Goal: Task Accomplishment & Management: Manage account settings

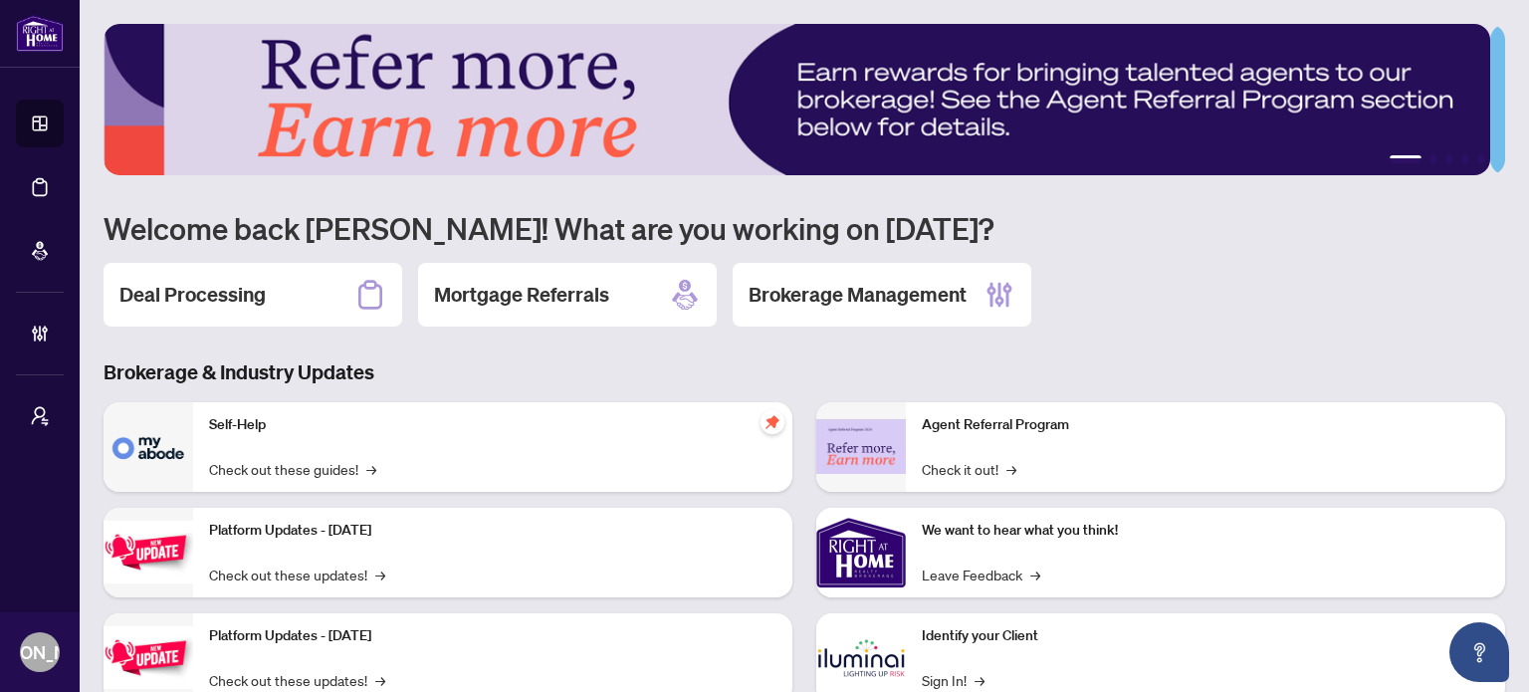
click at [1174, 302] on div "Deal Processing Mortgage Referrals Brokerage Management" at bounding box center [805, 295] width 1402 height 64
click at [267, 288] on div "Deal Processing" at bounding box center [253, 295] width 299 height 64
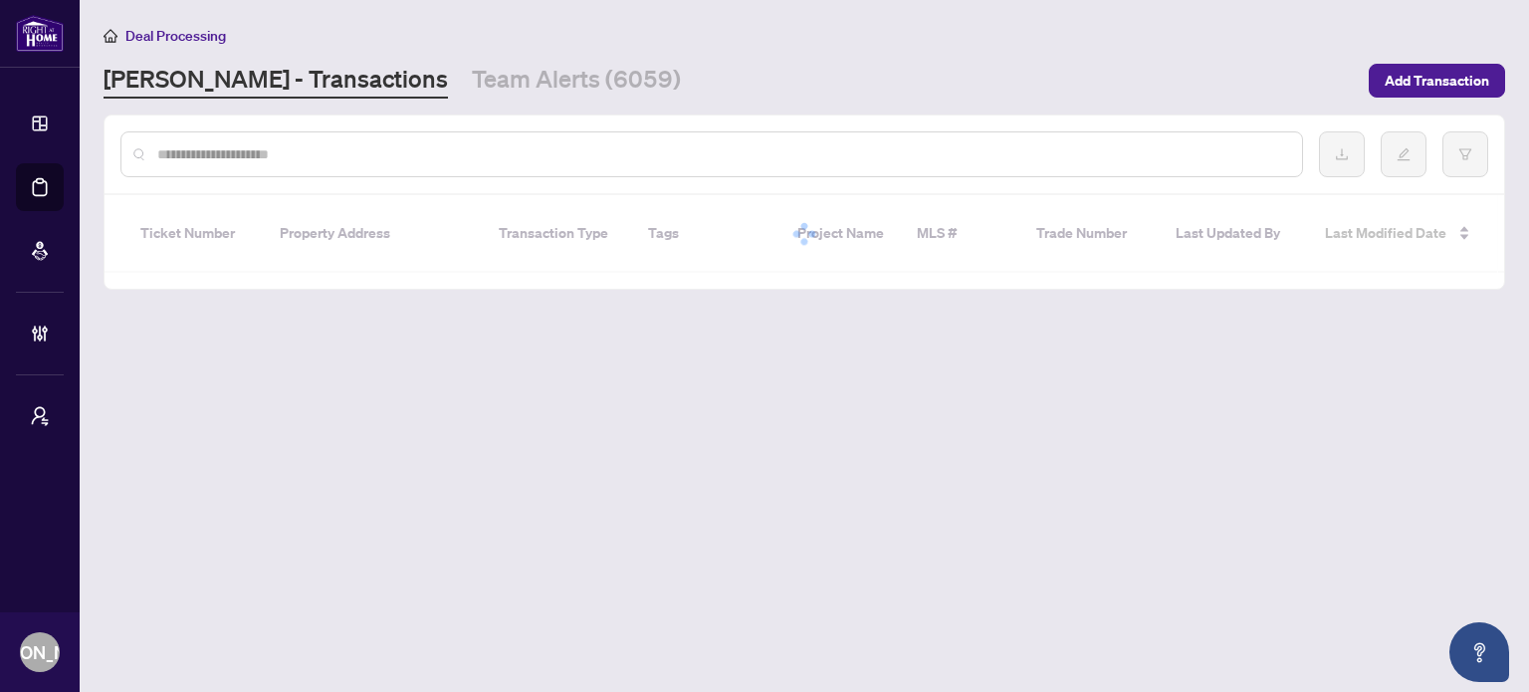
click at [808, 158] on input "text" at bounding box center [721, 154] width 1129 height 22
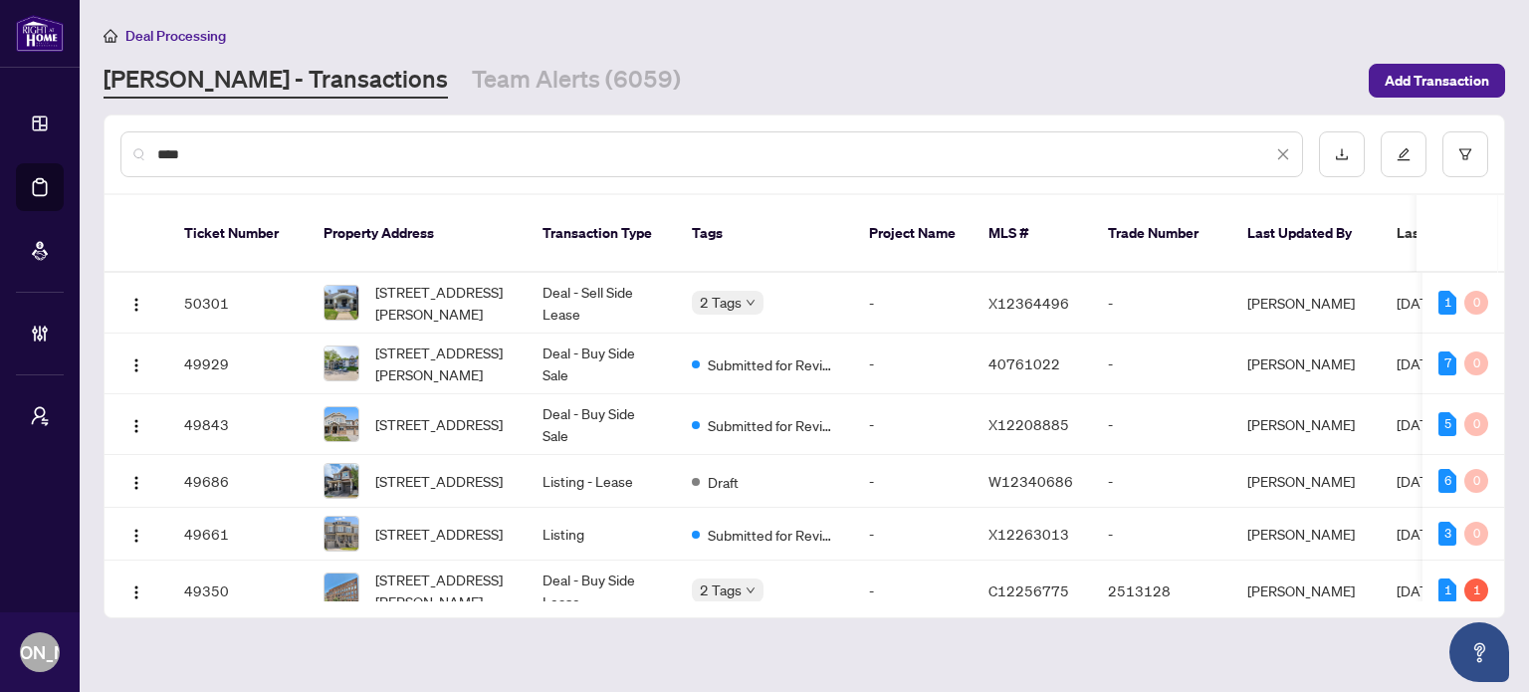
drag, startPoint x: 826, startPoint y: 150, endPoint x: 128, endPoint y: 138, distance: 698.0
click at [128, 138] on div "***" at bounding box center [711, 154] width 1183 height 46
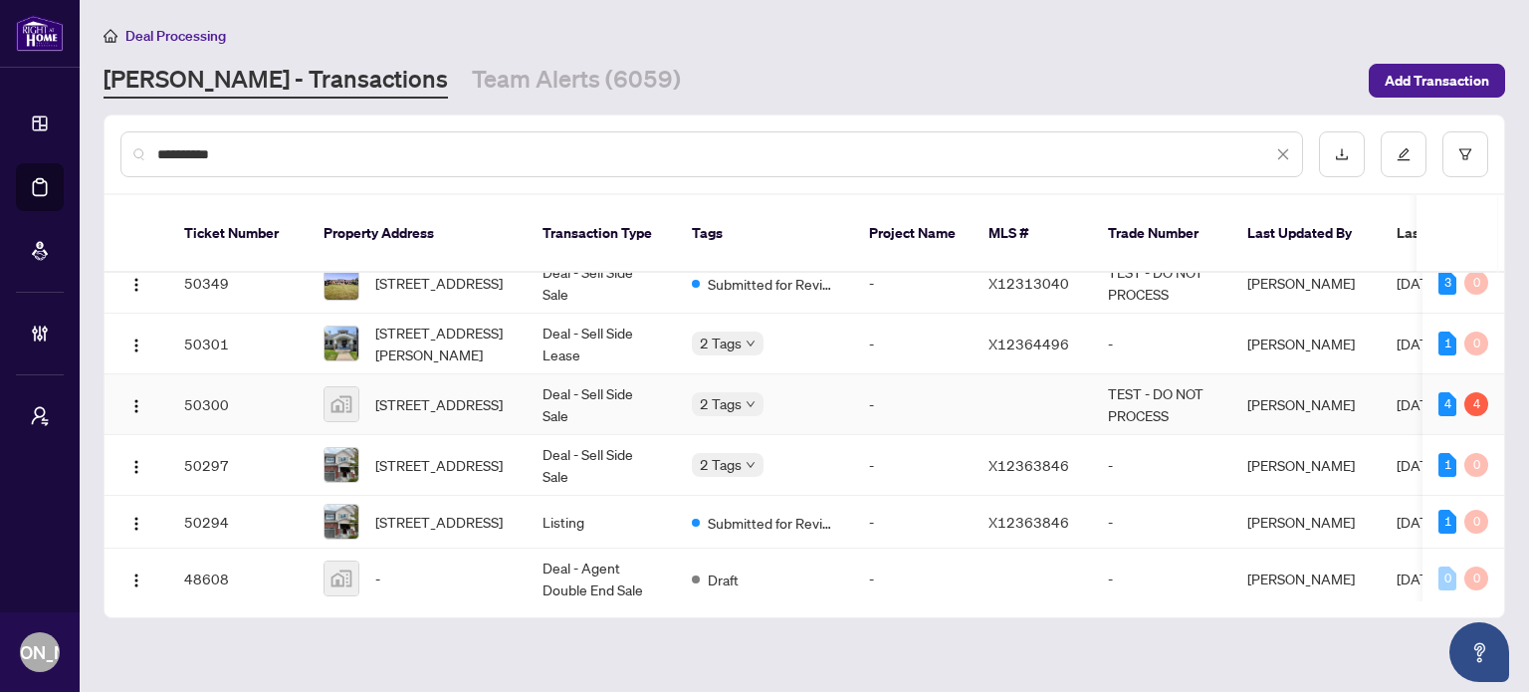
scroll to position [100, 0]
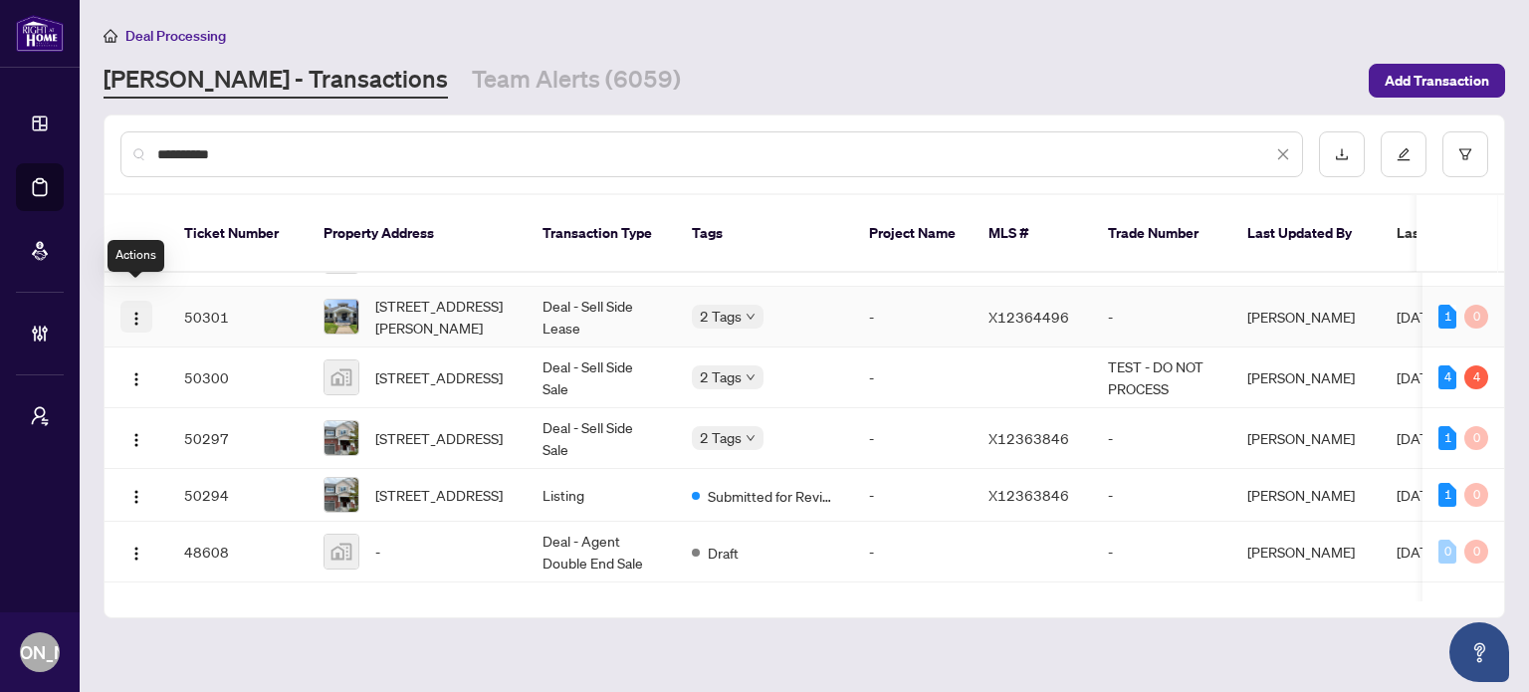
type input "**********"
click at [133, 311] on img "button" at bounding box center [136, 319] width 16 height 16
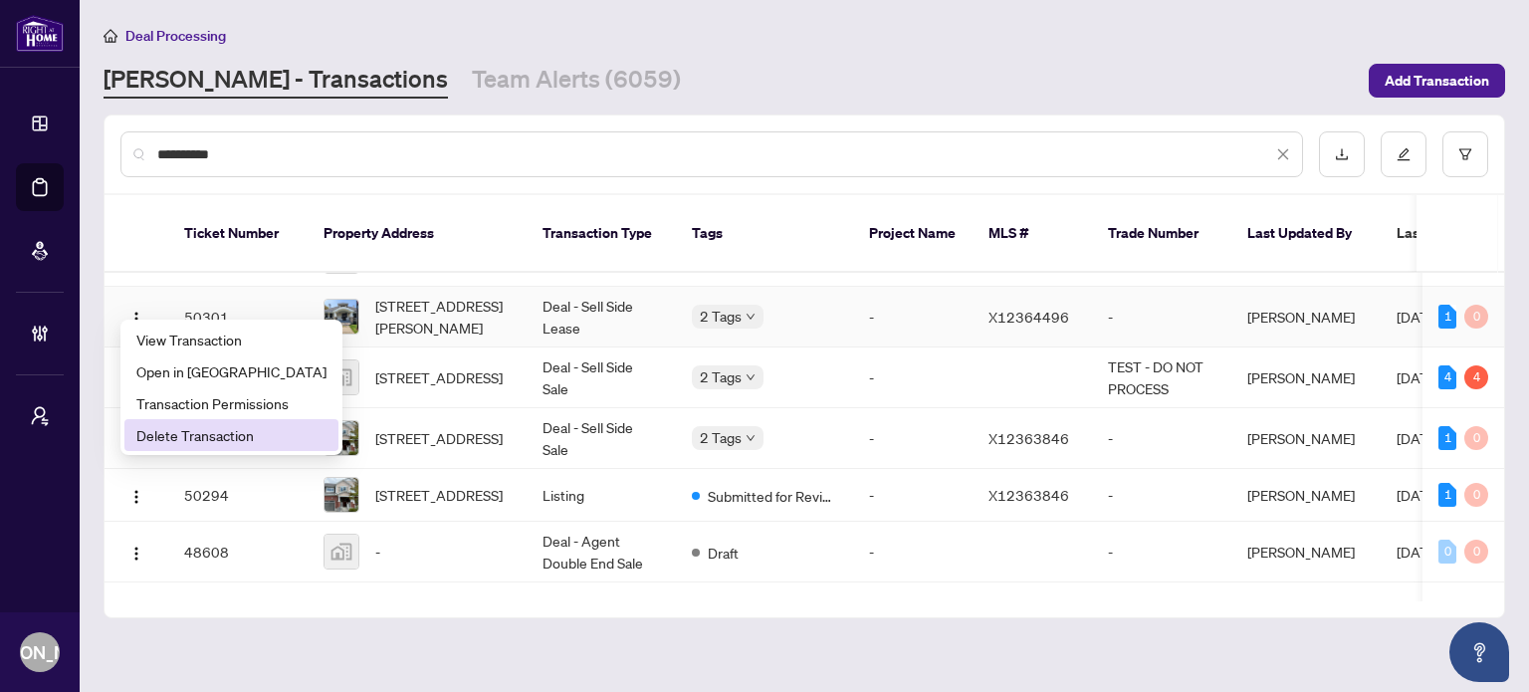
click at [204, 430] on span "Delete Transaction" at bounding box center [231, 435] width 190 height 22
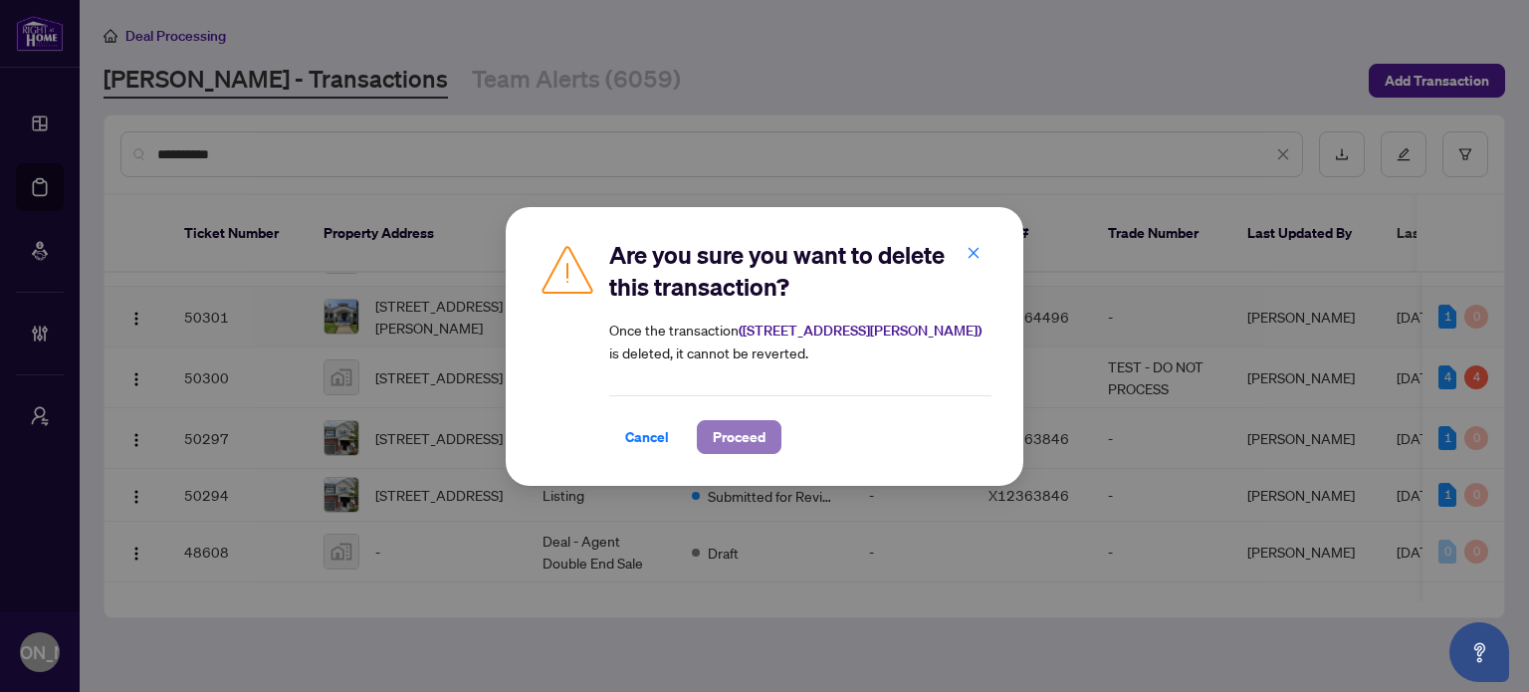
click at [754, 441] on span "Proceed" at bounding box center [739, 437] width 53 height 32
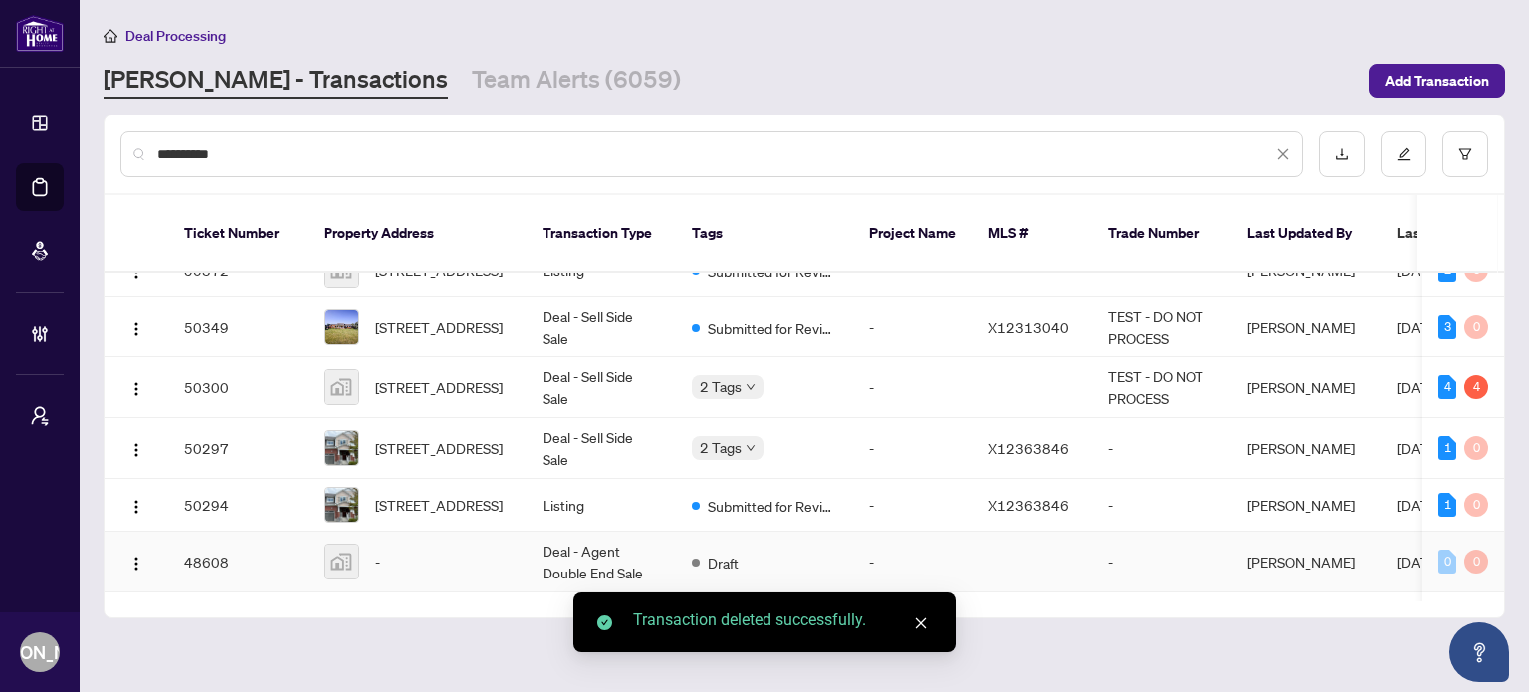
scroll to position [0, 0]
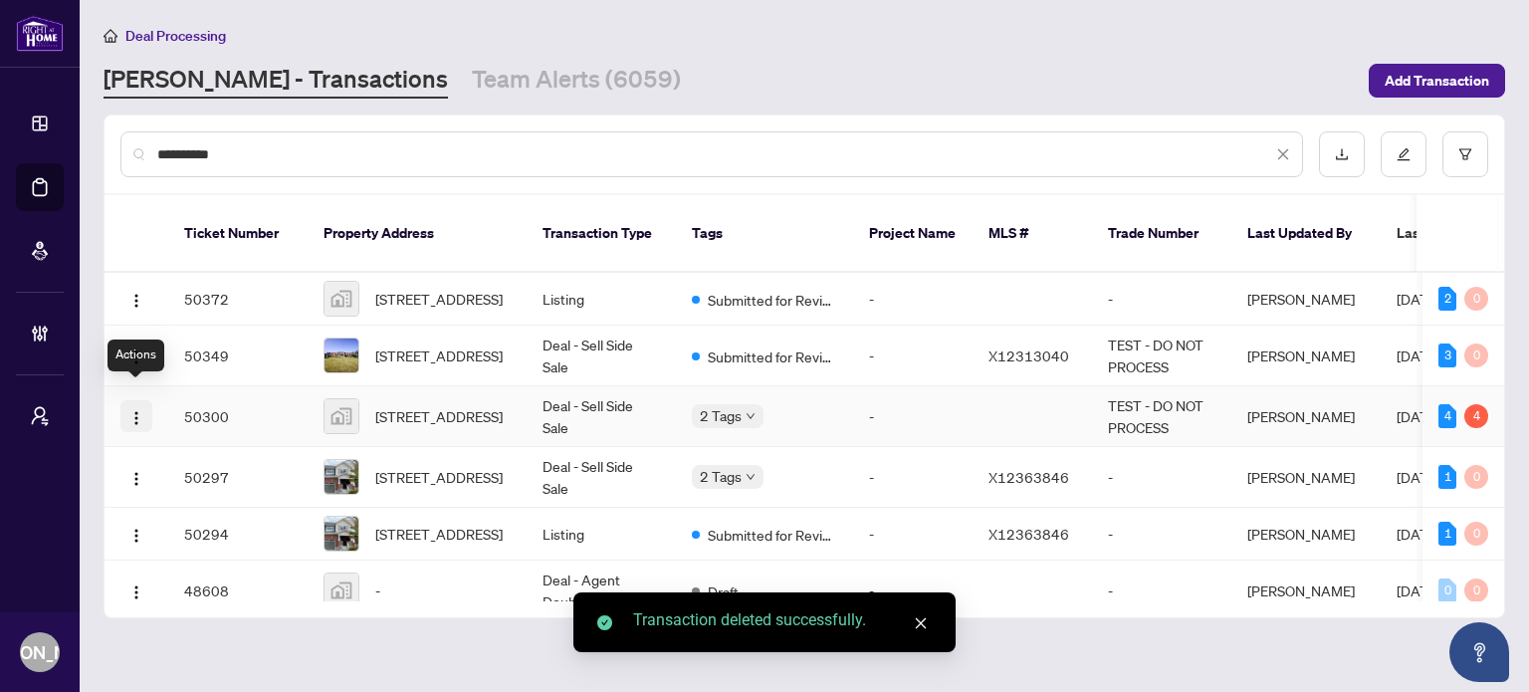
click at [131, 410] on img "button" at bounding box center [136, 418] width 16 height 16
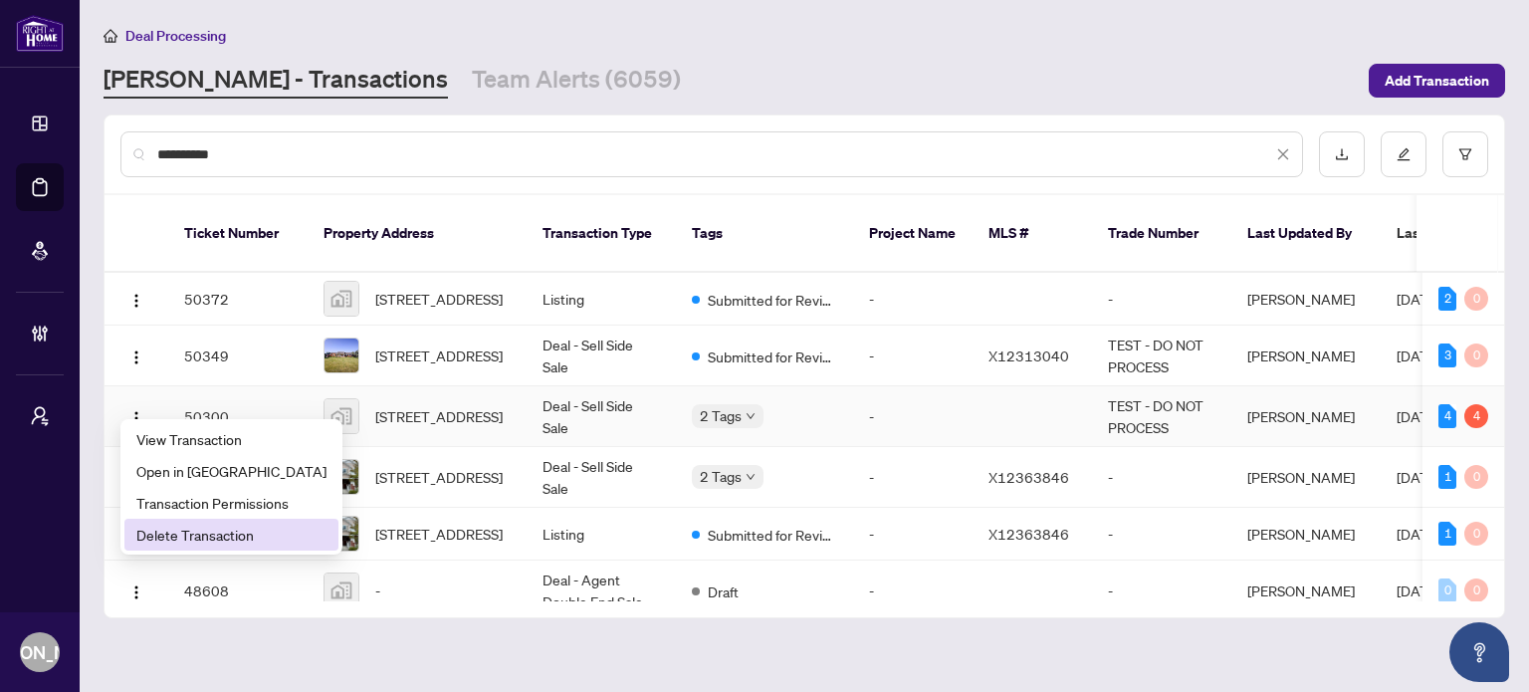
click at [231, 539] on span "Delete Transaction" at bounding box center [231, 535] width 190 height 22
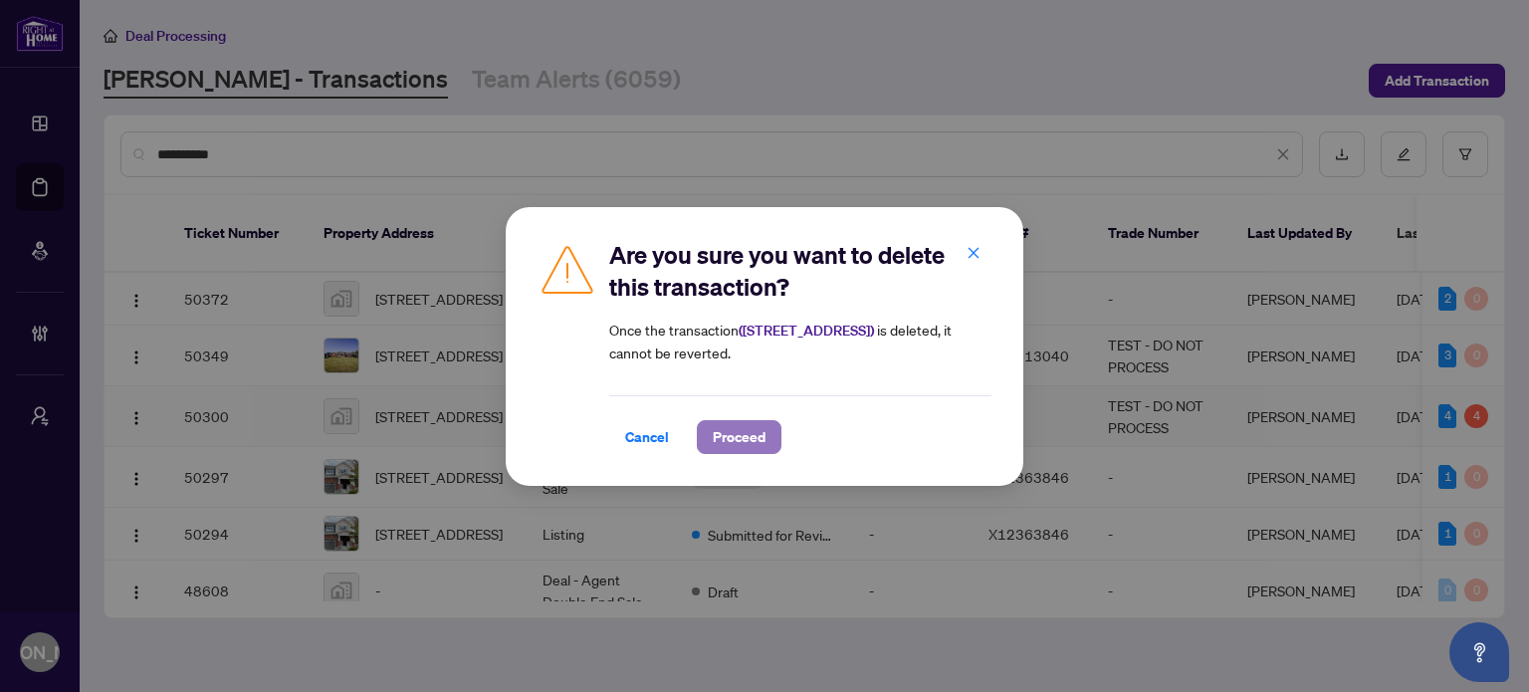
click at [740, 445] on span "Proceed" at bounding box center [739, 437] width 53 height 32
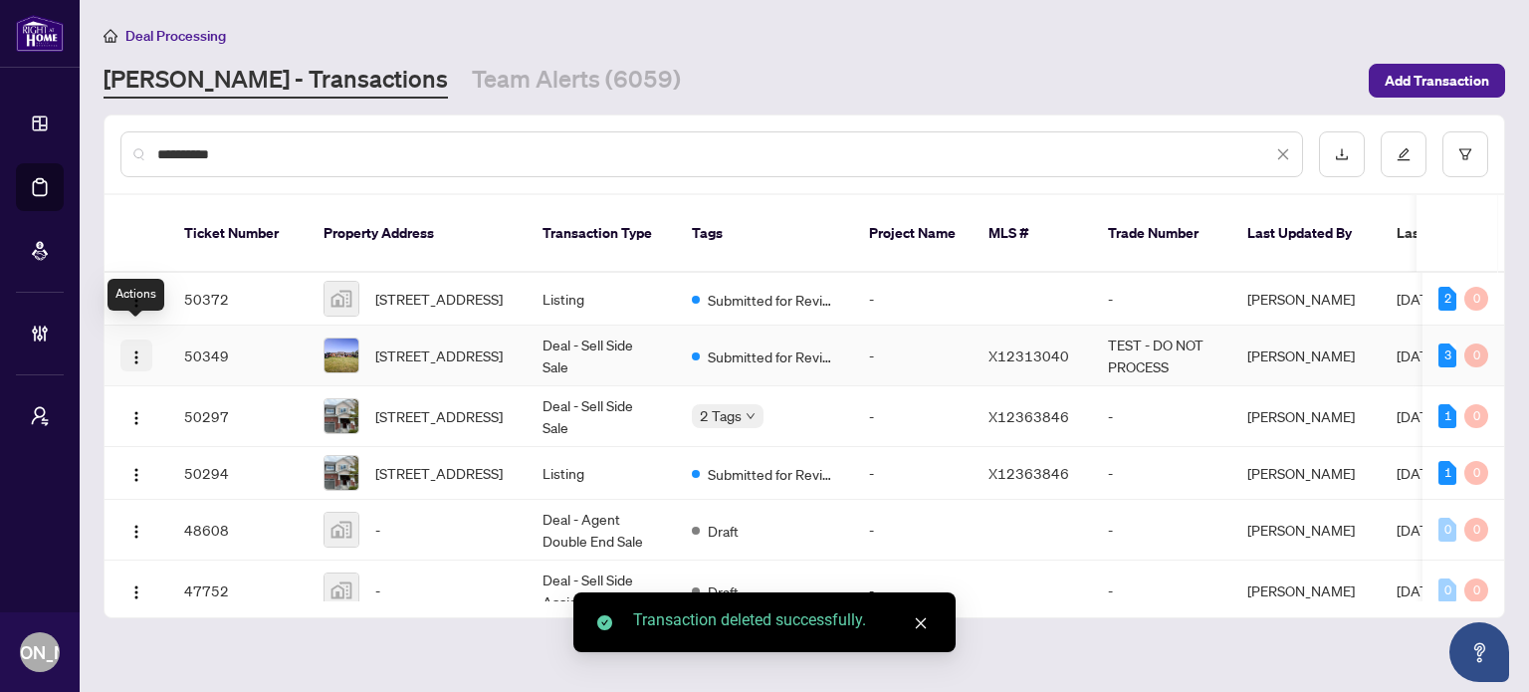
click at [133, 349] on img "button" at bounding box center [136, 357] width 16 height 16
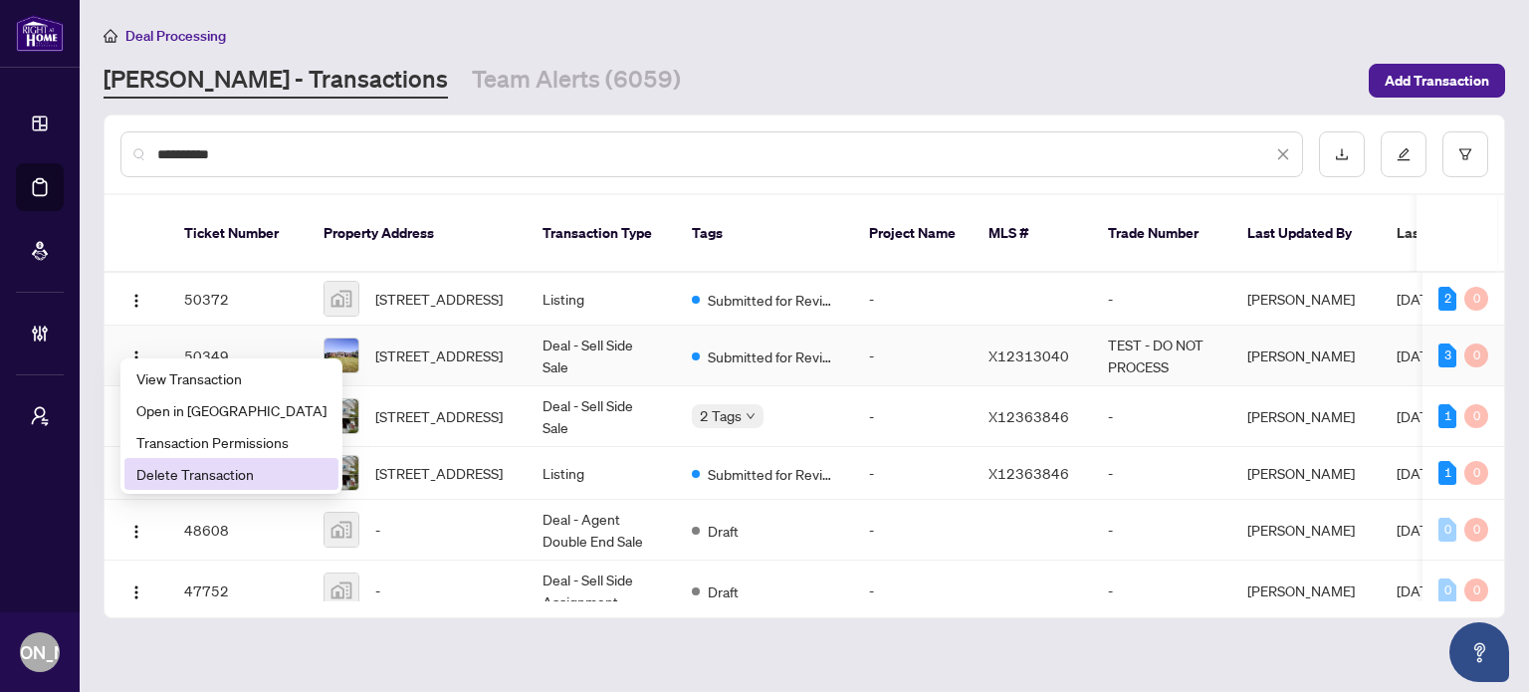
click at [231, 472] on span "Delete Transaction" at bounding box center [231, 474] width 190 height 22
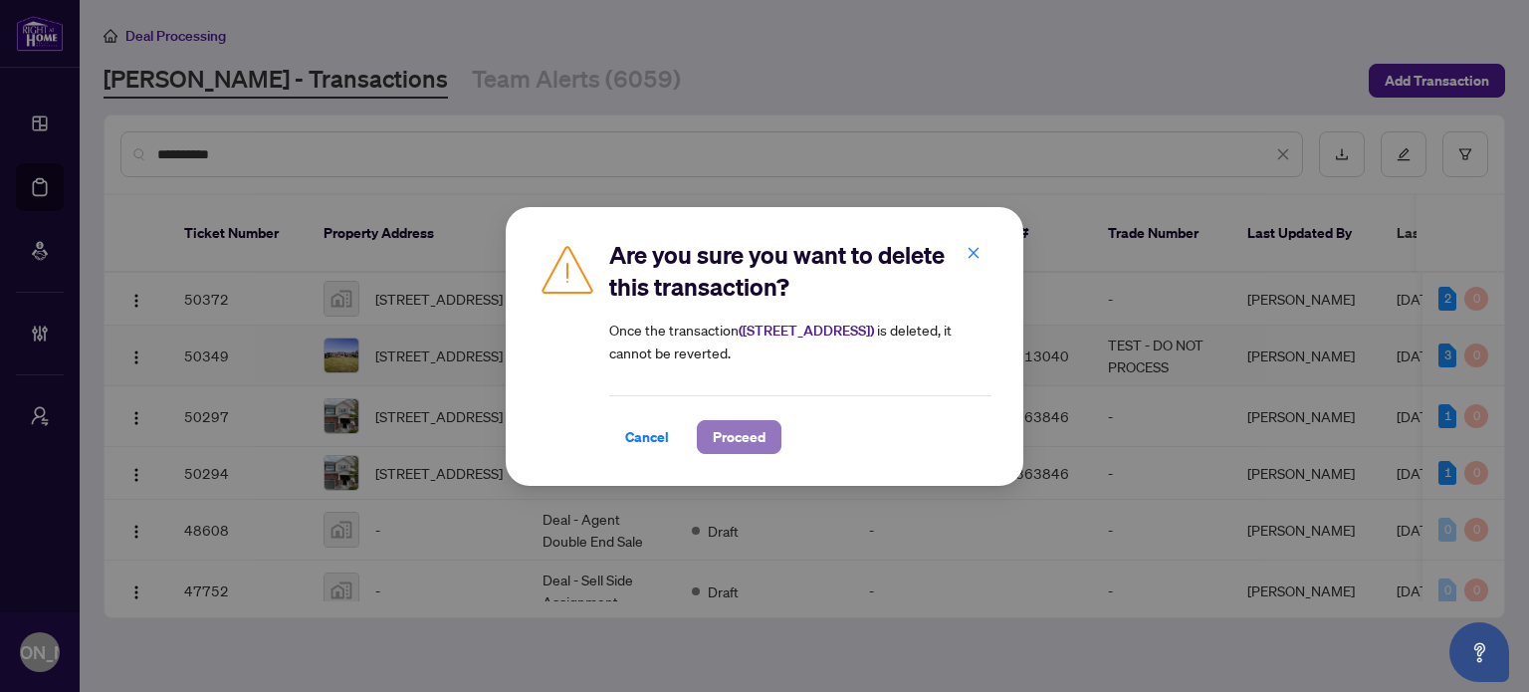
click at [737, 442] on span "Proceed" at bounding box center [739, 437] width 53 height 32
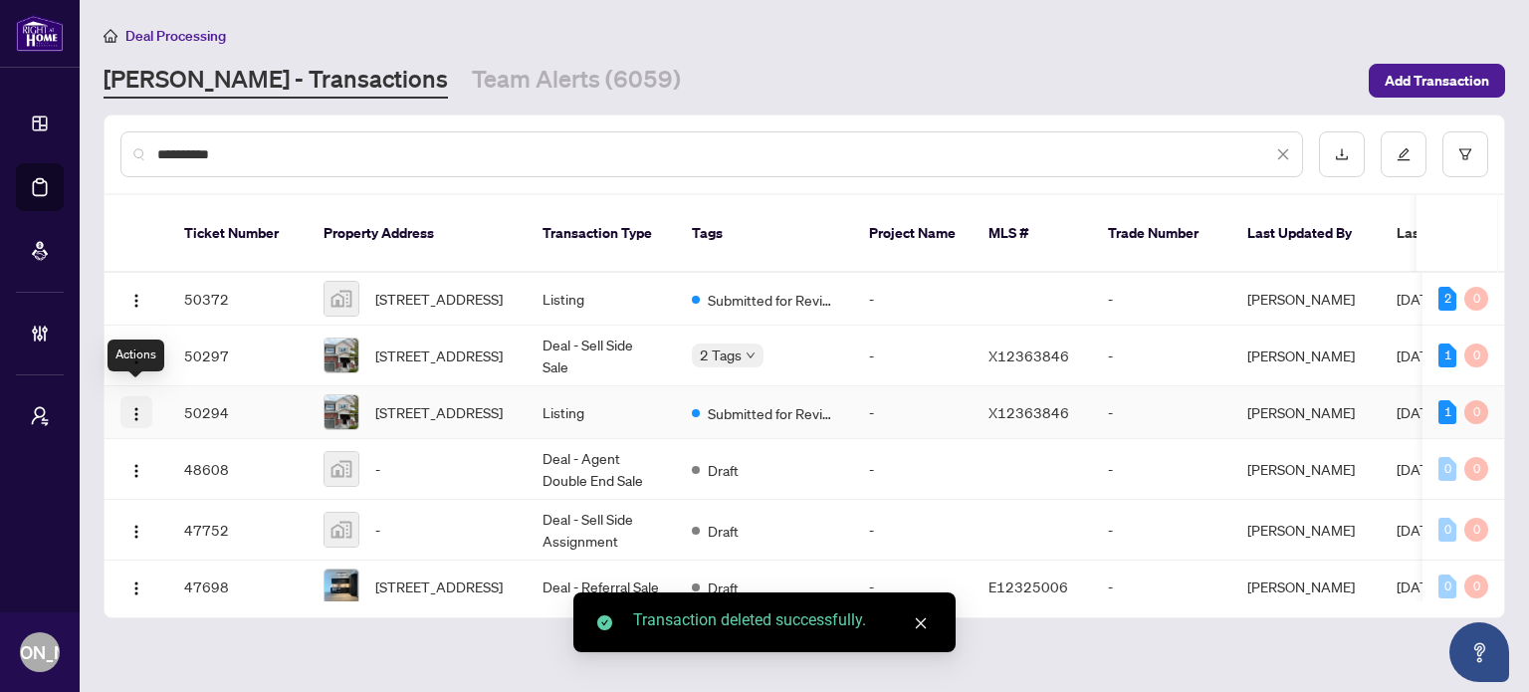
click at [131, 406] on img "button" at bounding box center [136, 414] width 16 height 16
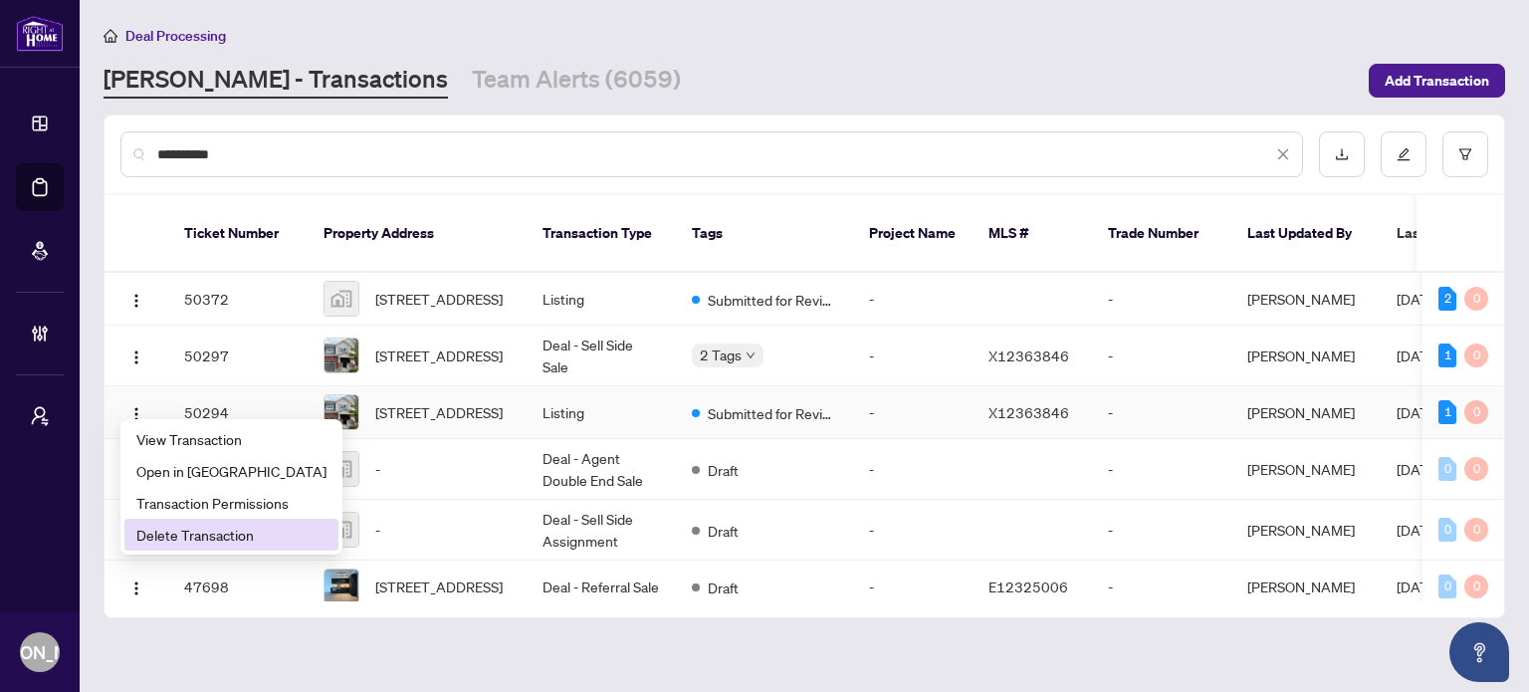
click at [227, 544] on span "Delete Transaction" at bounding box center [231, 535] width 190 height 22
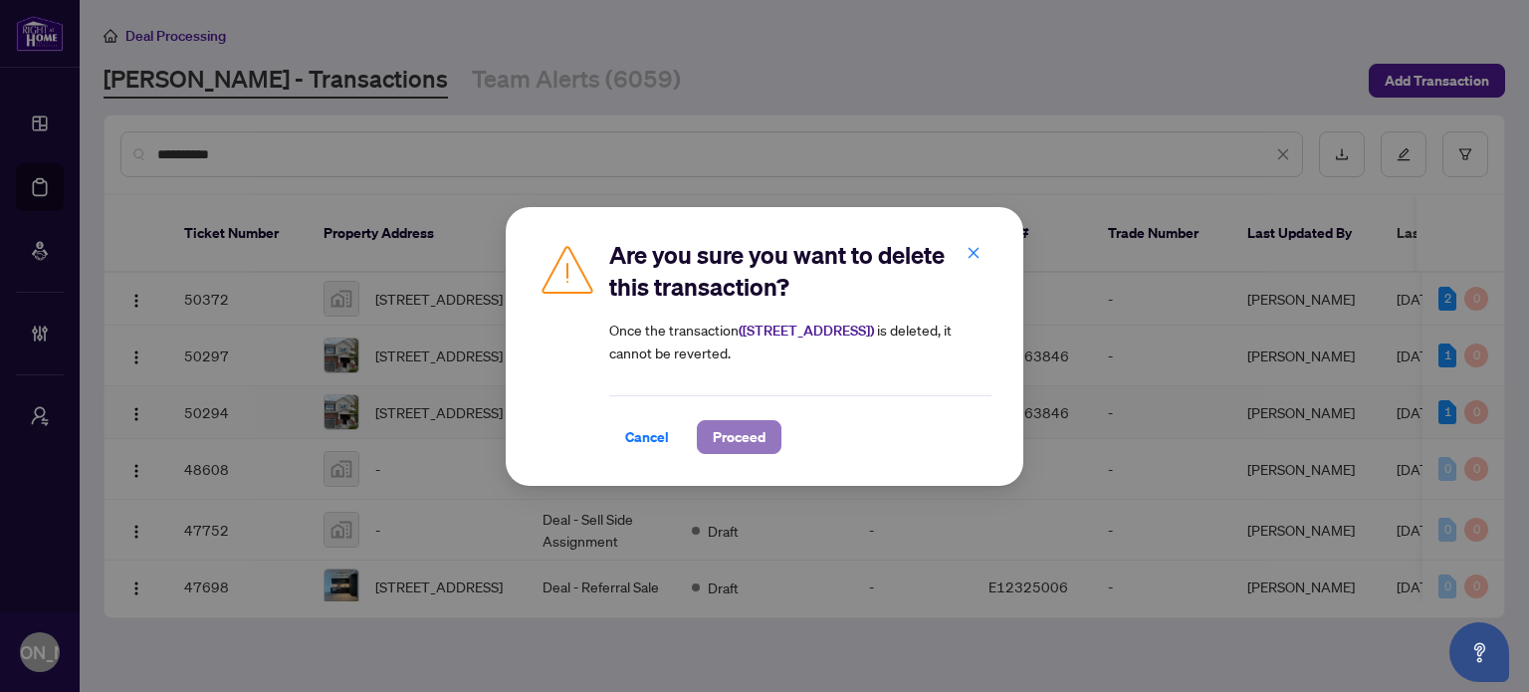
click at [738, 437] on span "Proceed" at bounding box center [739, 437] width 53 height 32
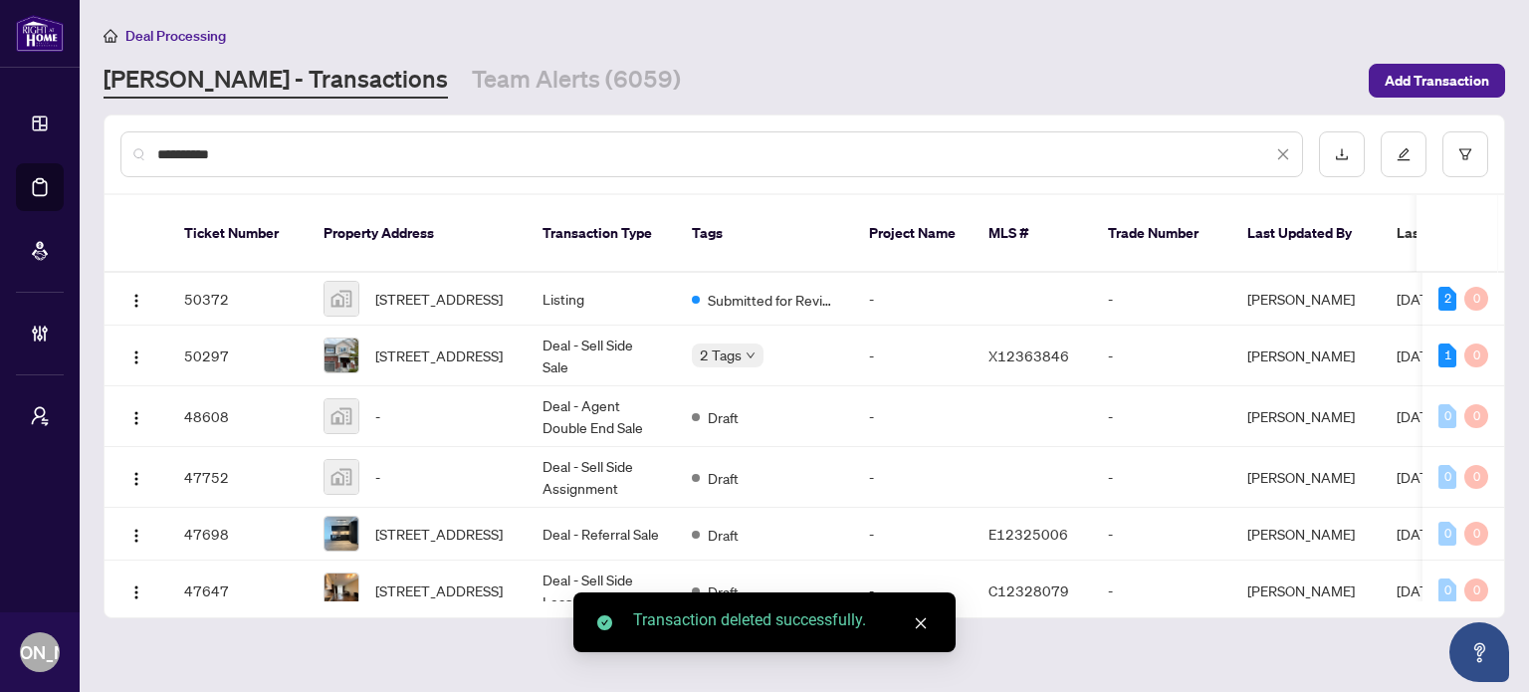
click at [1091, 614] on main "**********" at bounding box center [804, 346] width 1449 height 692
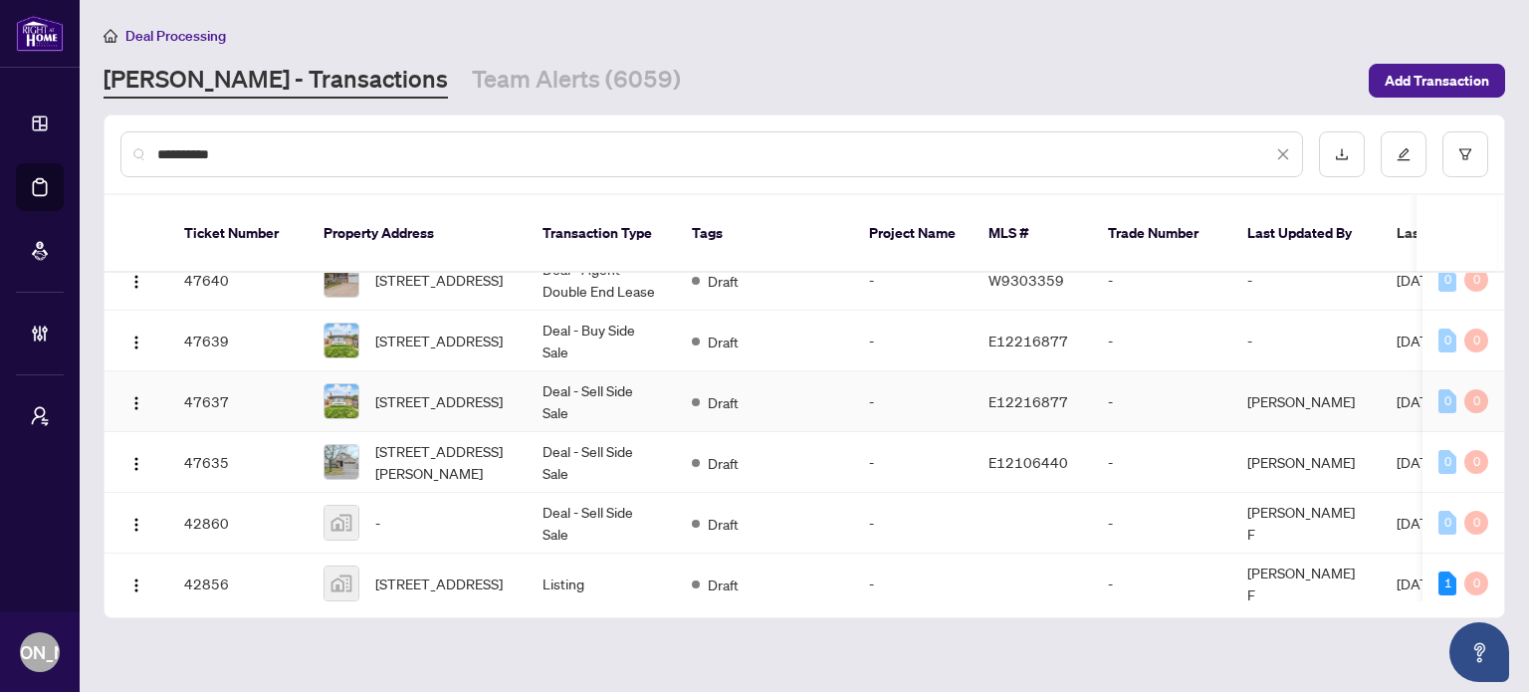
scroll to position [398, 0]
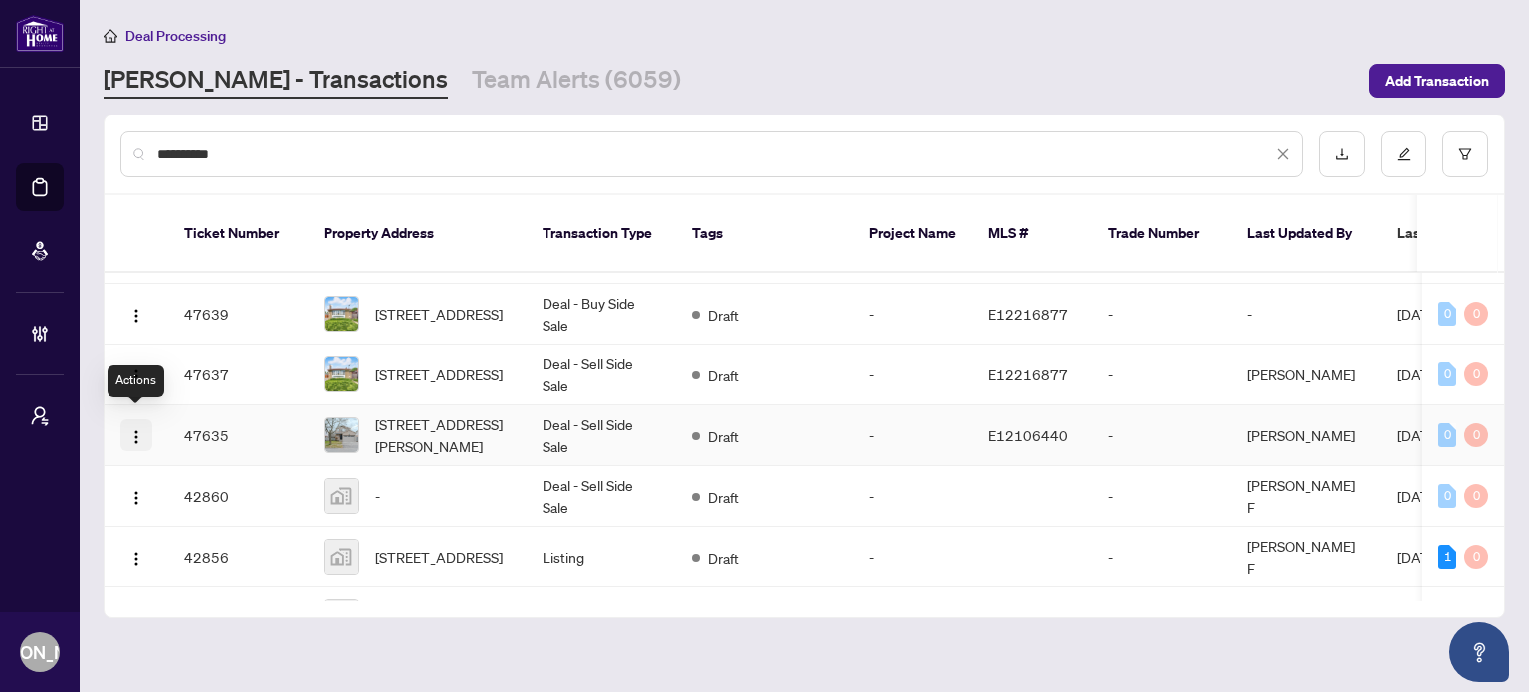
click at [133, 435] on span "button" at bounding box center [136, 435] width 16 height 22
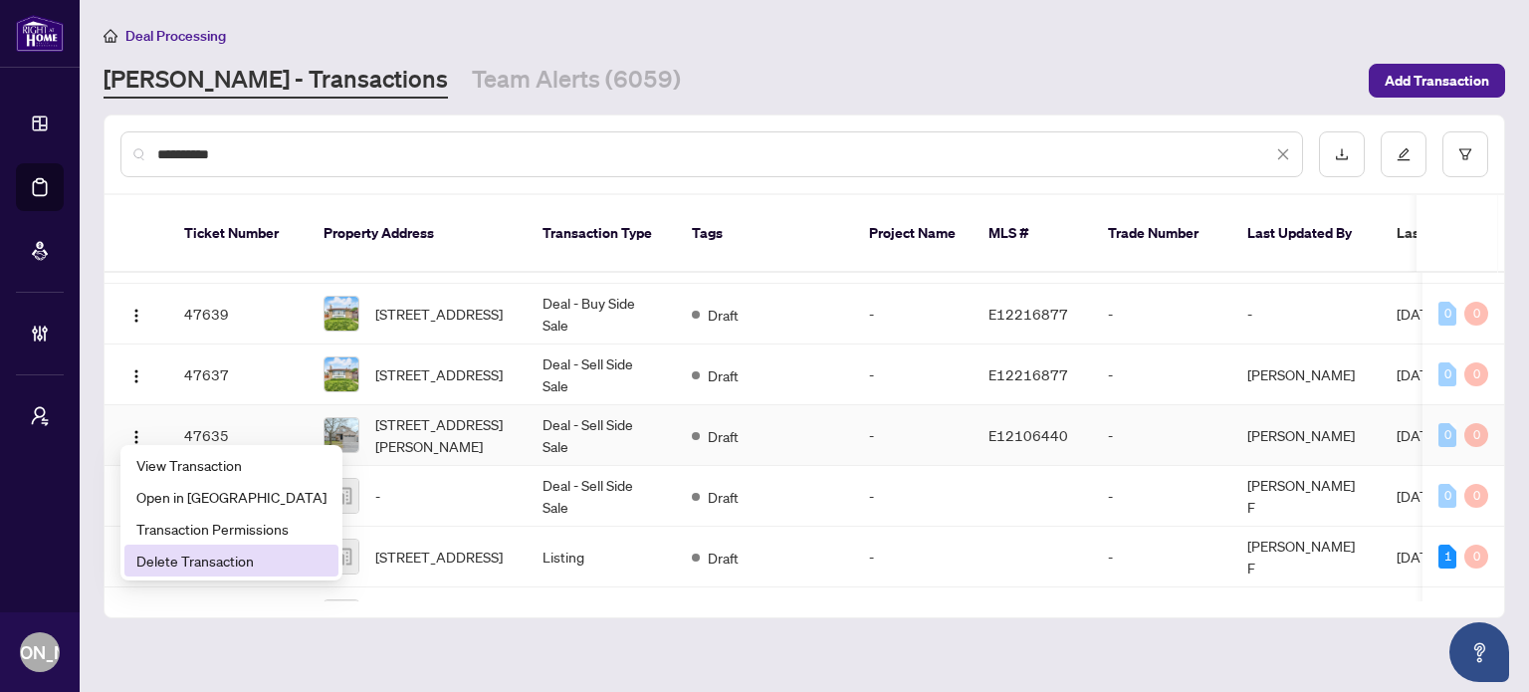
click at [221, 555] on span "Delete Transaction" at bounding box center [231, 561] width 190 height 22
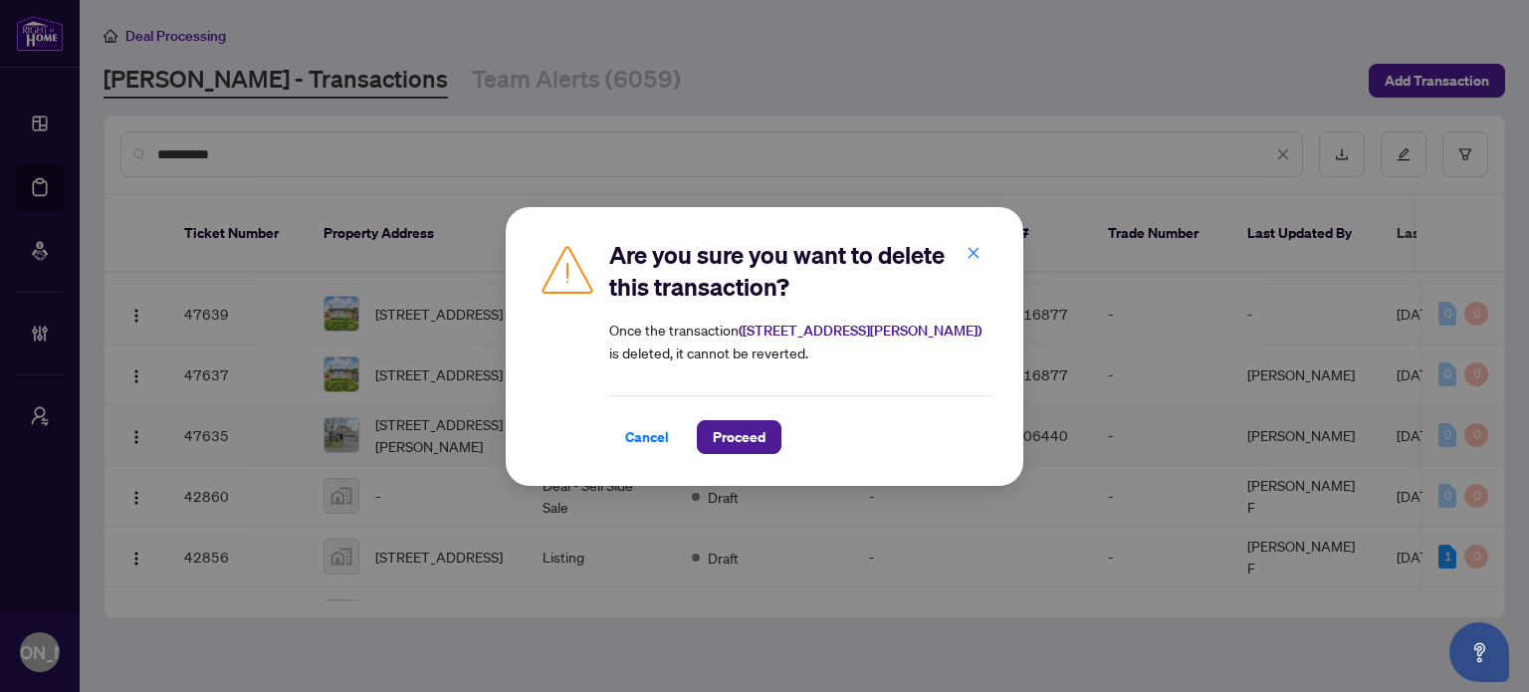
drag, startPoint x: 717, startPoint y: 432, endPoint x: 693, endPoint y: 431, distance: 23.9
click at [714, 432] on span "Proceed" at bounding box center [739, 437] width 53 height 32
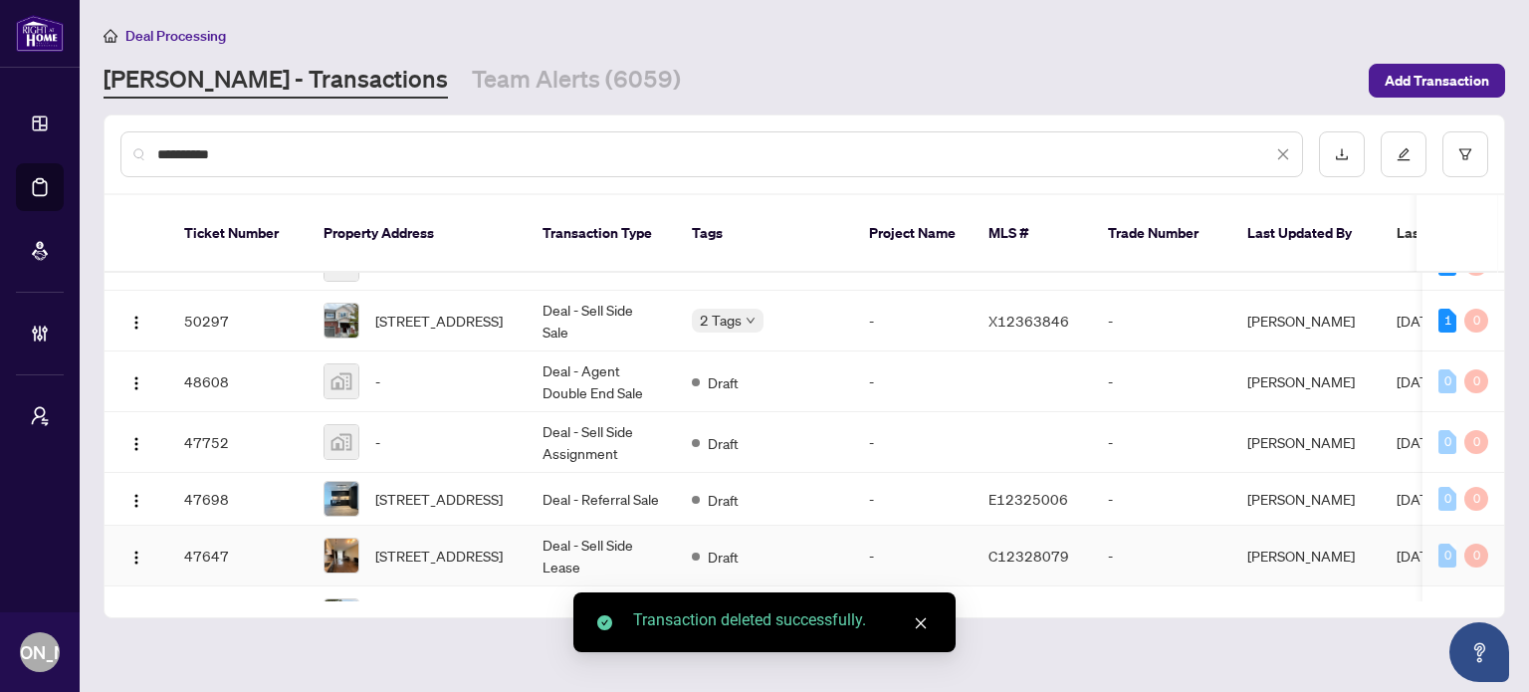
scroll to position [0, 0]
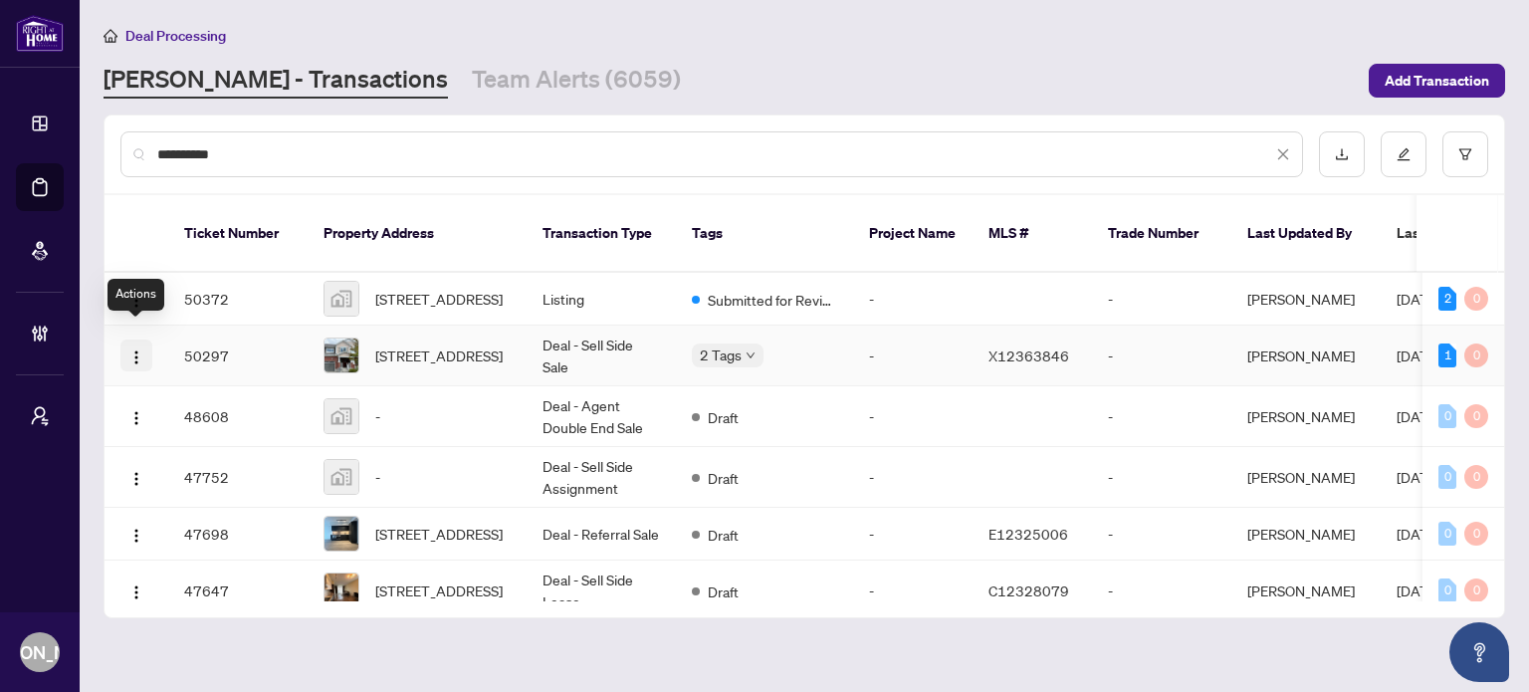
click at [136, 349] on img "button" at bounding box center [136, 357] width 16 height 16
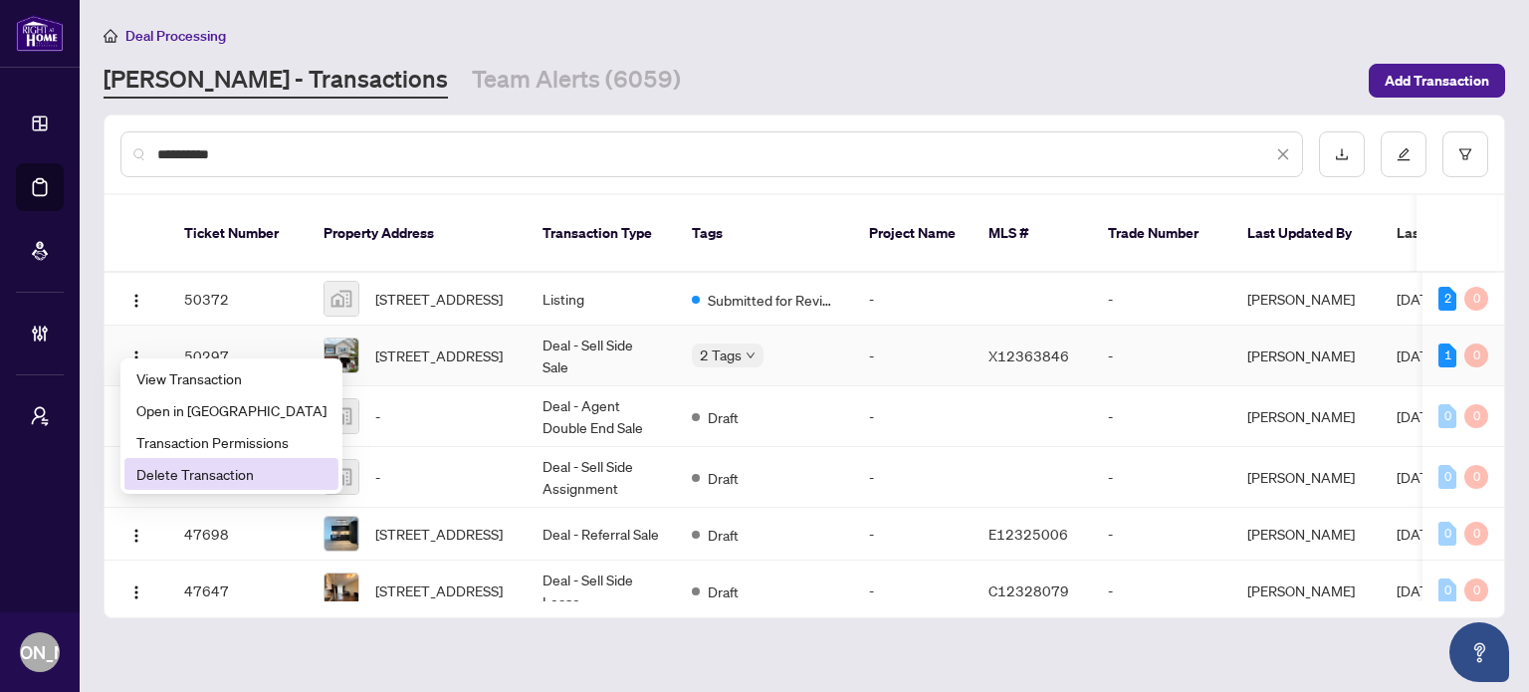
click at [194, 477] on span "Delete Transaction" at bounding box center [231, 474] width 190 height 22
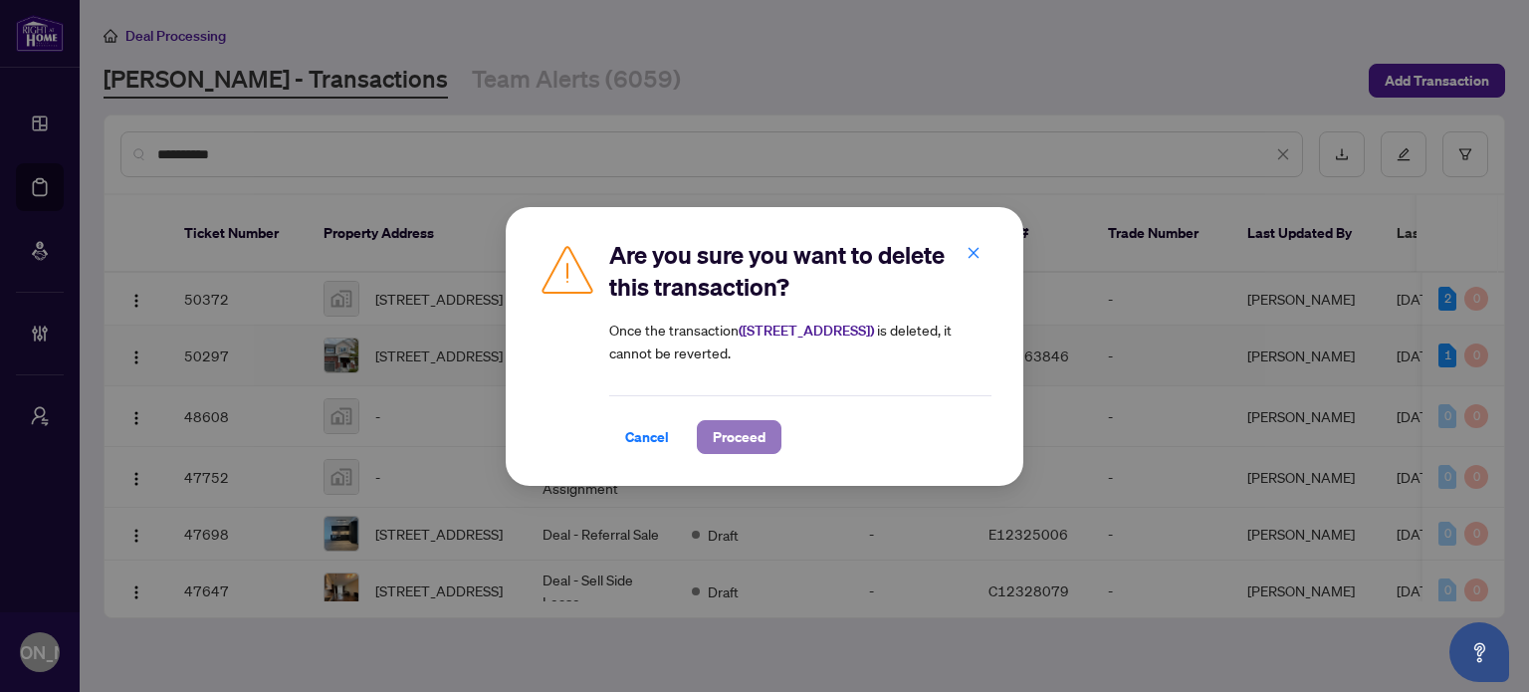
click at [722, 444] on span "Proceed" at bounding box center [739, 437] width 53 height 32
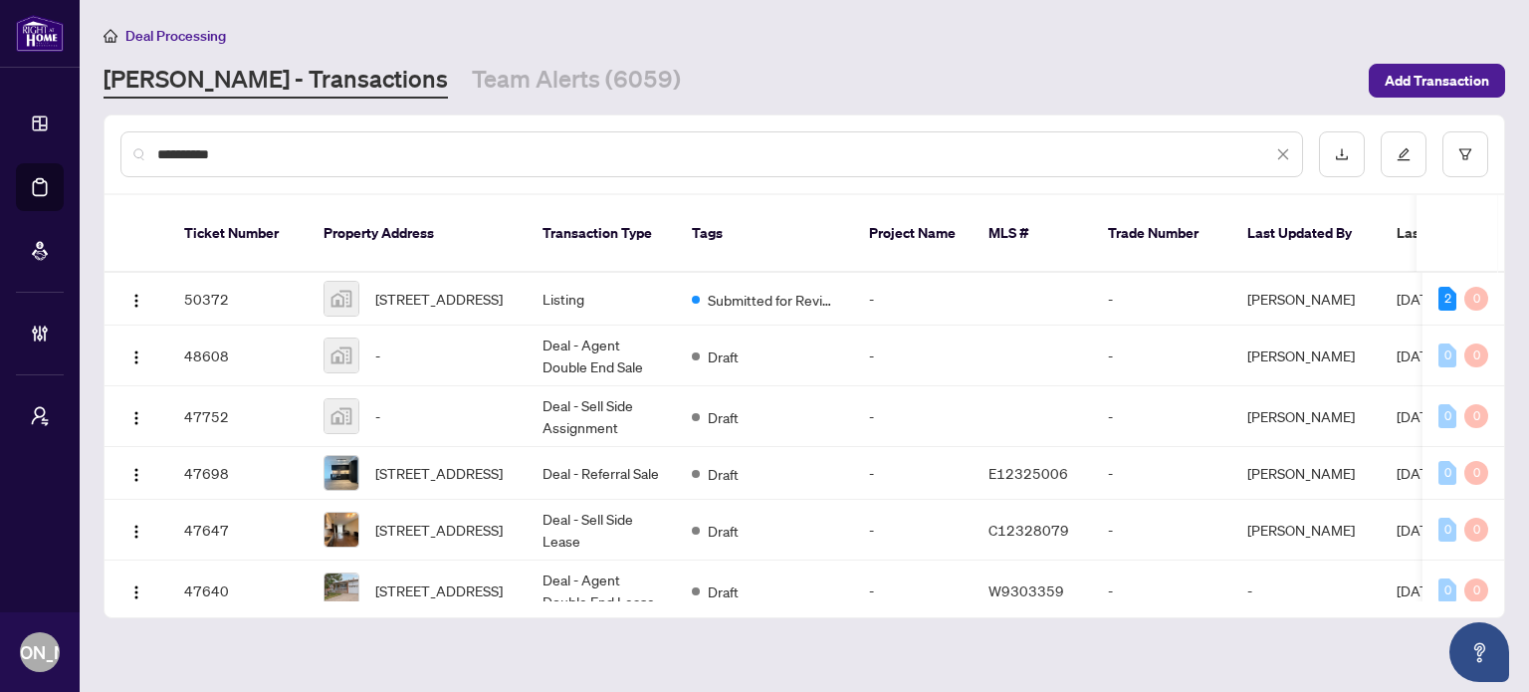
click at [661, 51] on div "Deal Processing RAHR - Transactions Team Alerts (6059) Add Transaction" at bounding box center [805, 61] width 1402 height 75
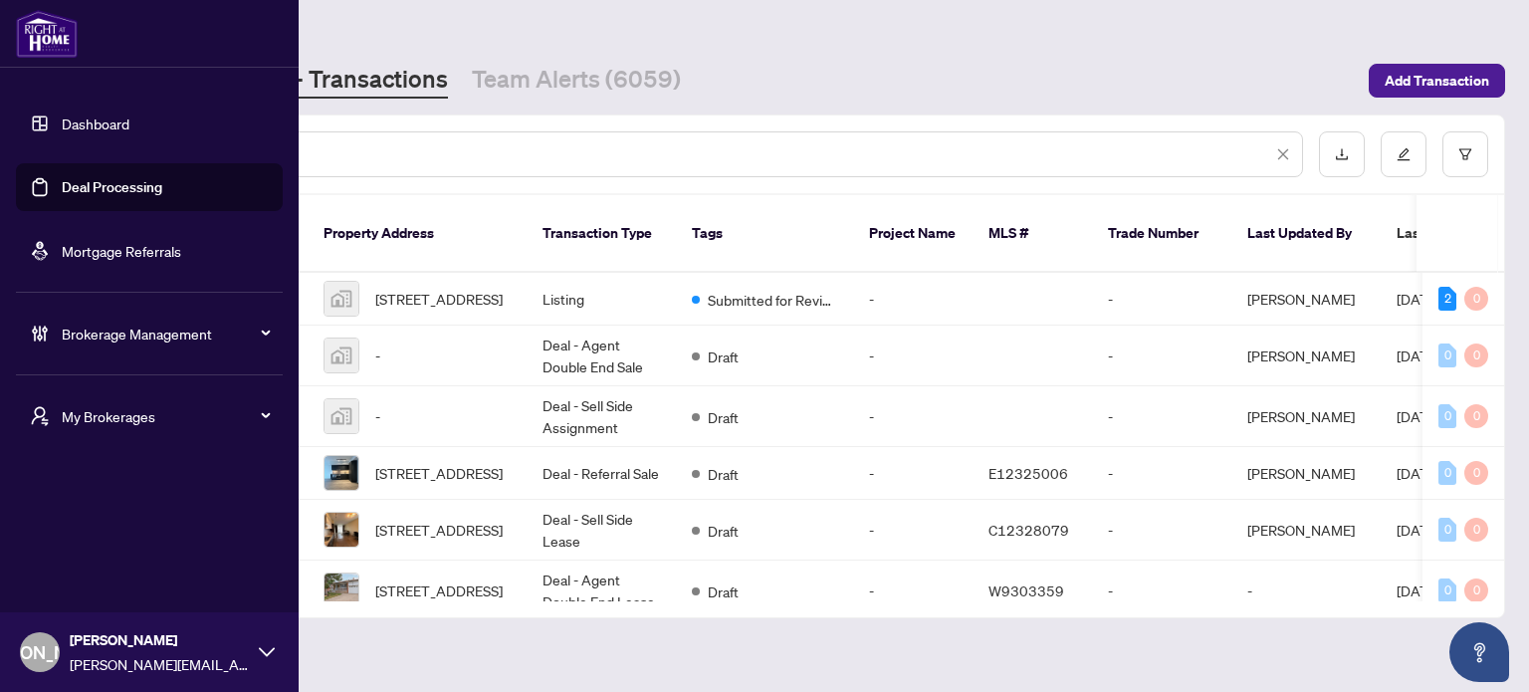
click at [62, 130] on link "Dashboard" at bounding box center [96, 123] width 68 height 18
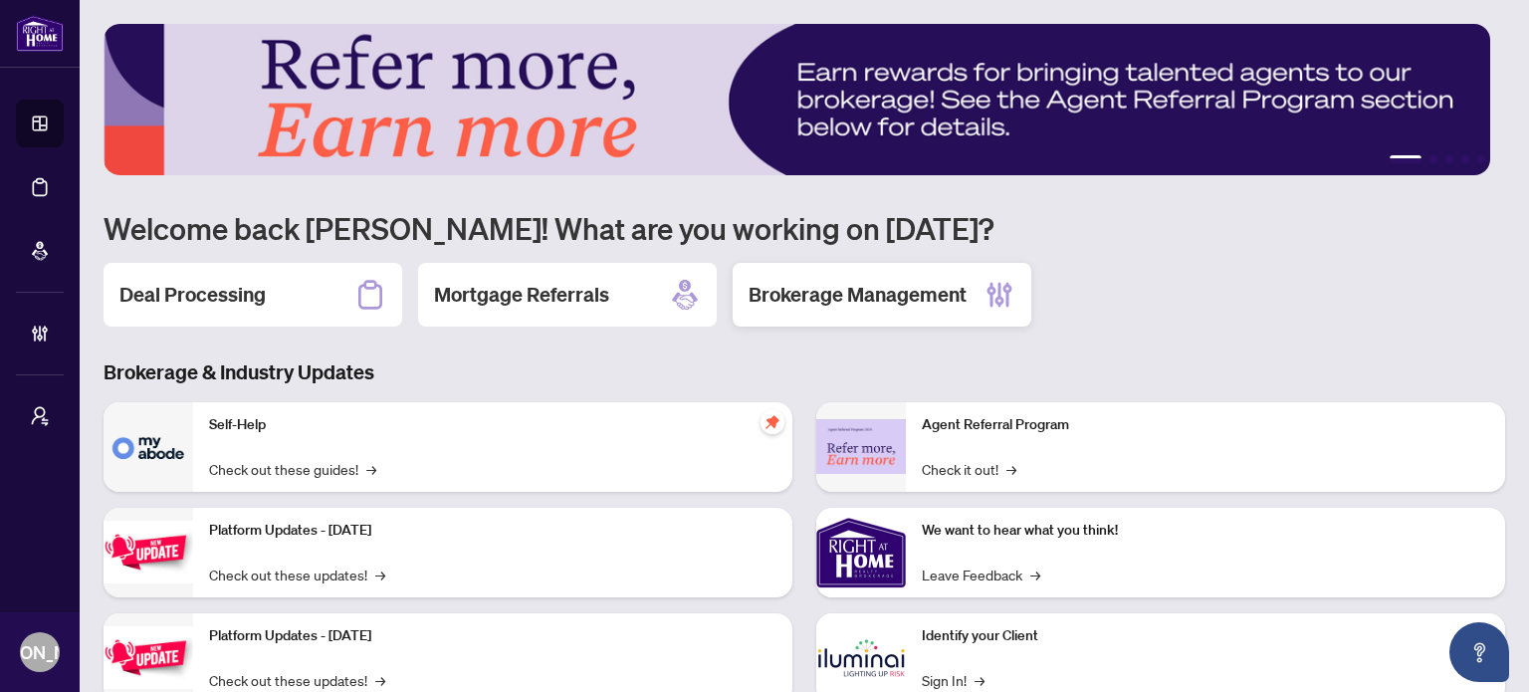
click at [788, 289] on h2 "Brokerage Management" at bounding box center [858, 295] width 218 height 28
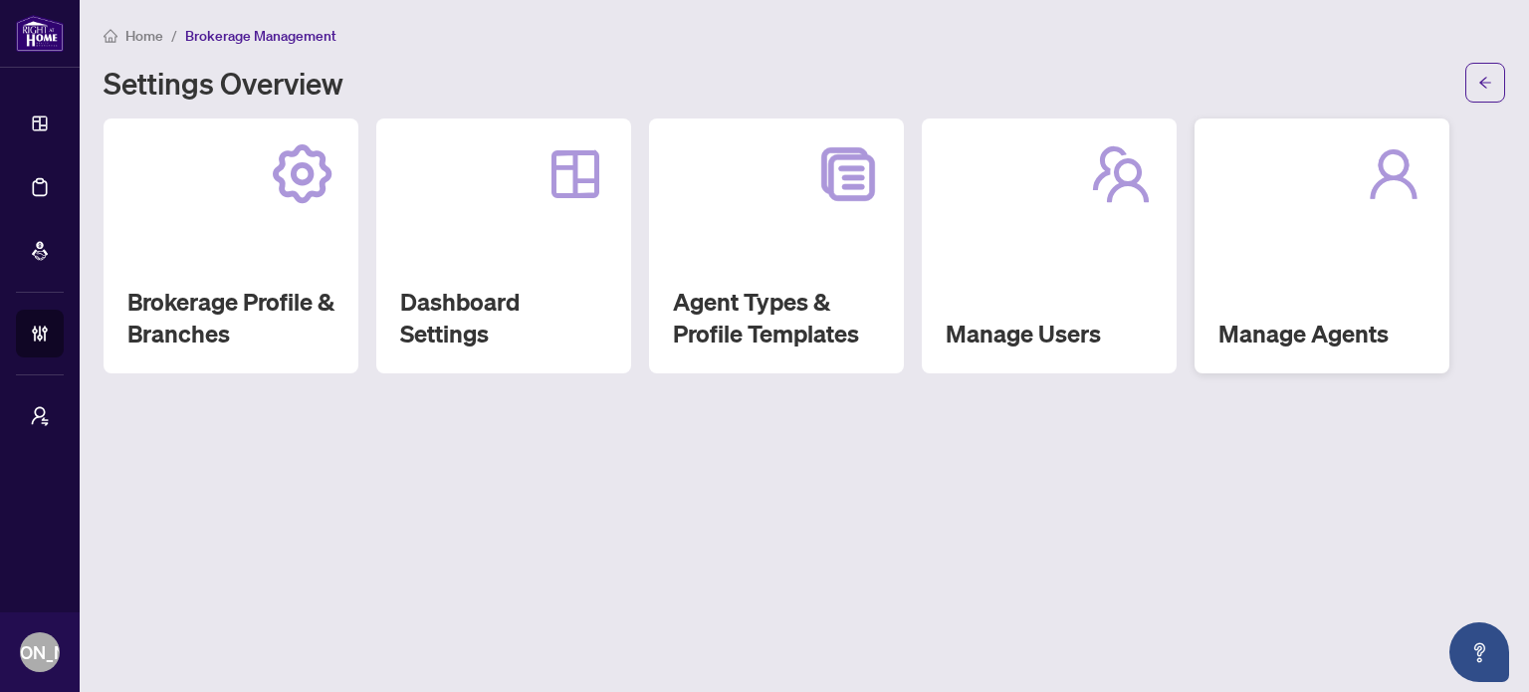
click at [1362, 218] on div "Manage Agents" at bounding box center [1322, 245] width 255 height 255
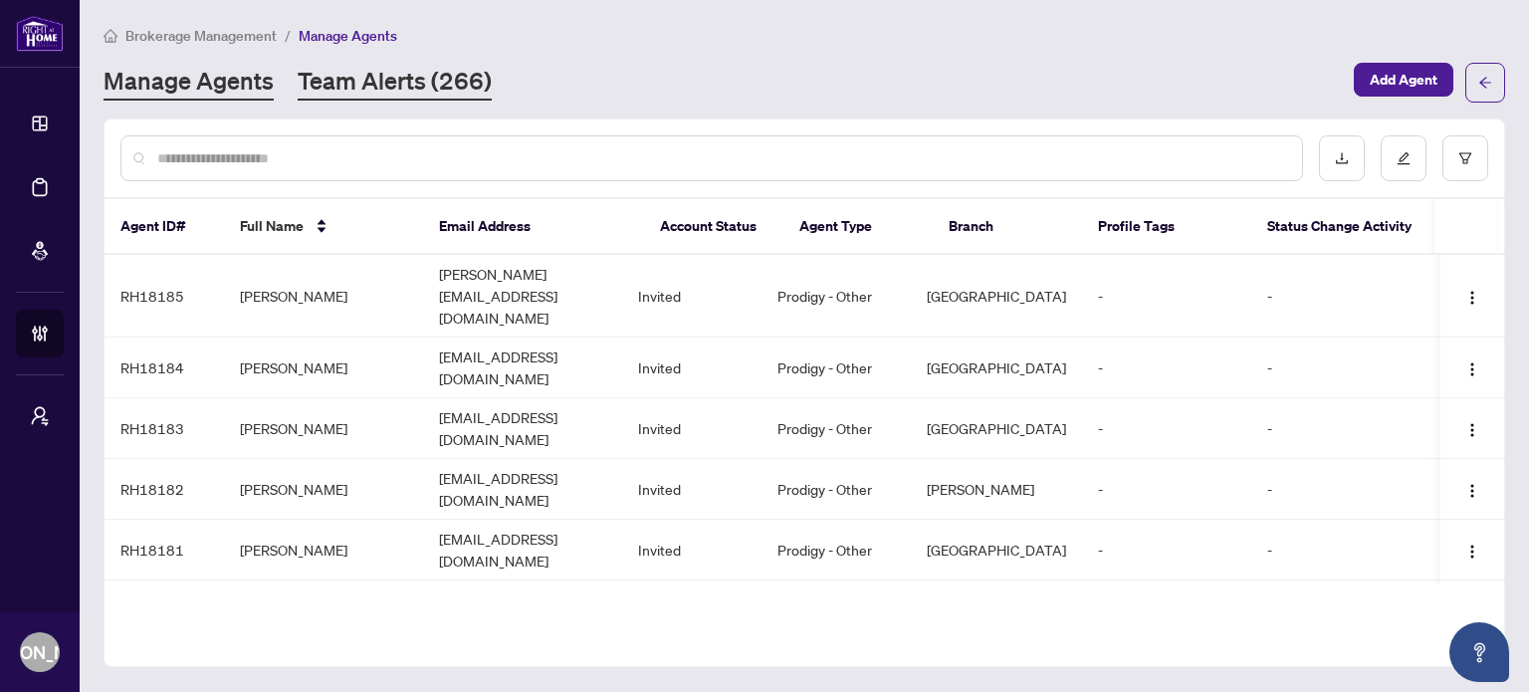
click at [384, 74] on link "Team Alerts (266)" at bounding box center [395, 83] width 194 height 36
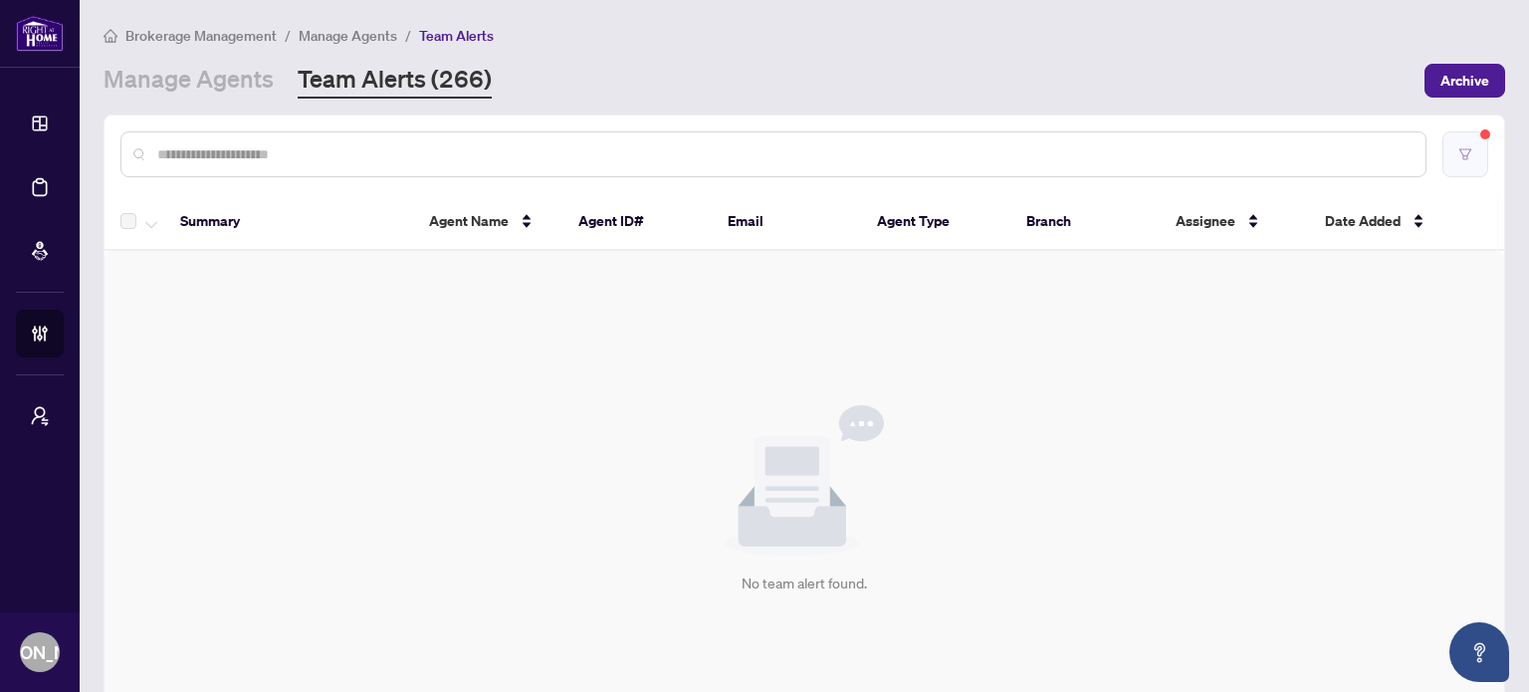
click at [1466, 166] on button "button" at bounding box center [1465, 154] width 46 height 46
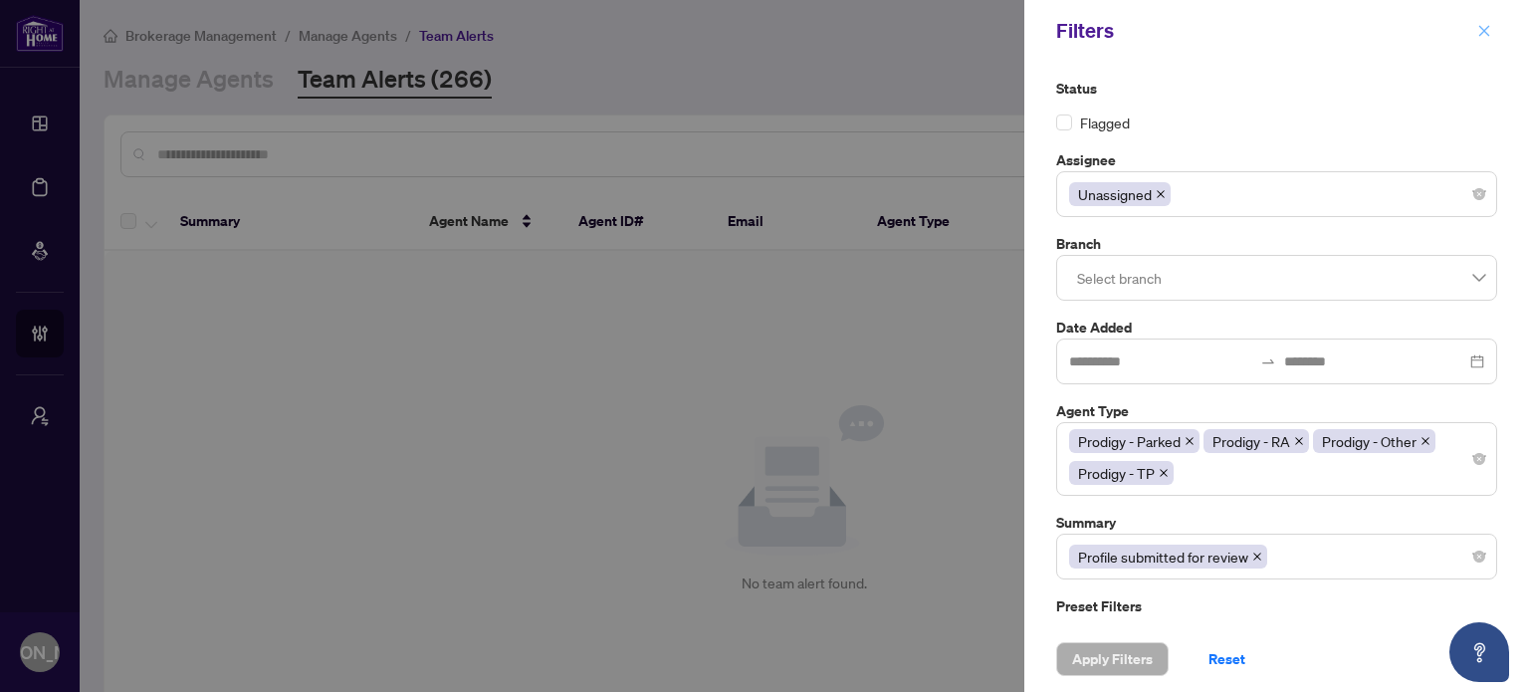
click at [1489, 31] on icon "close" at bounding box center [1484, 31] width 14 height 14
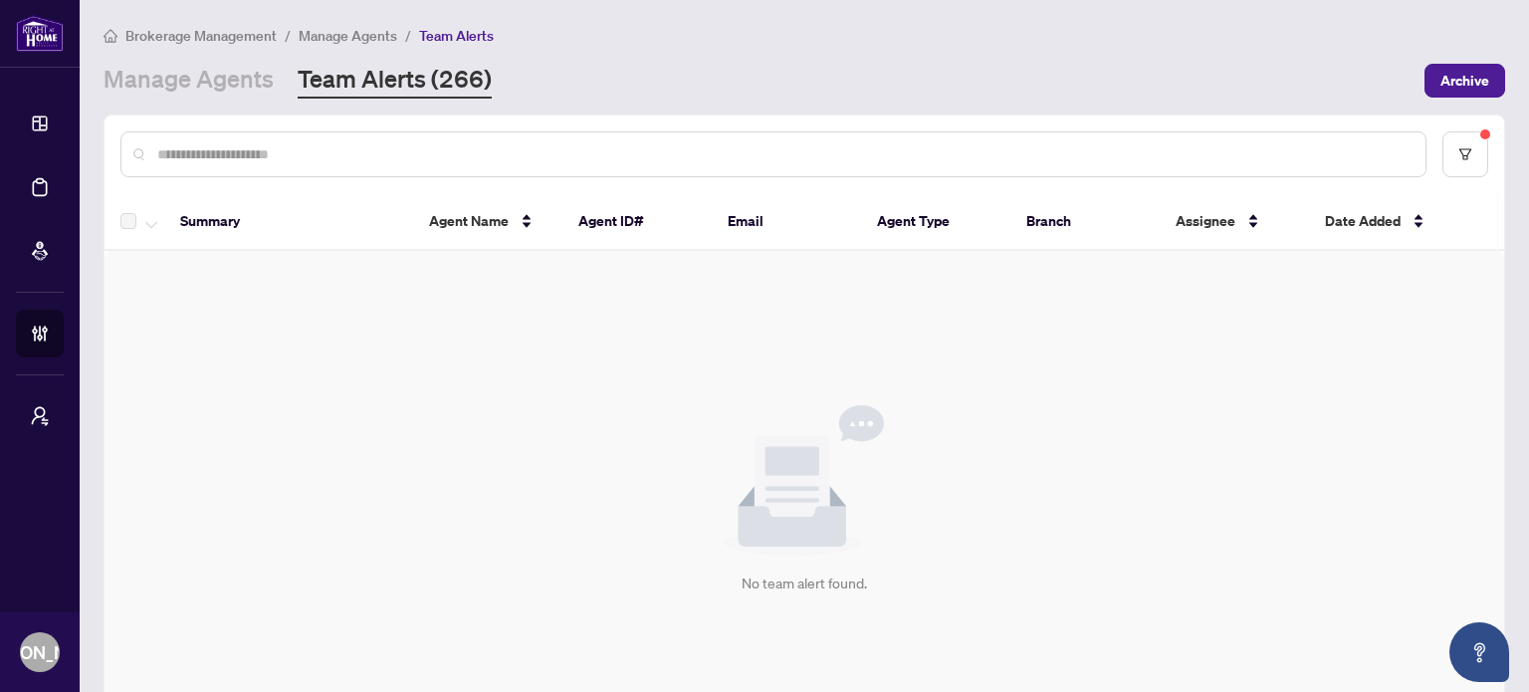
click at [574, 462] on div "No team alert found." at bounding box center [805, 500] width 1400 height 498
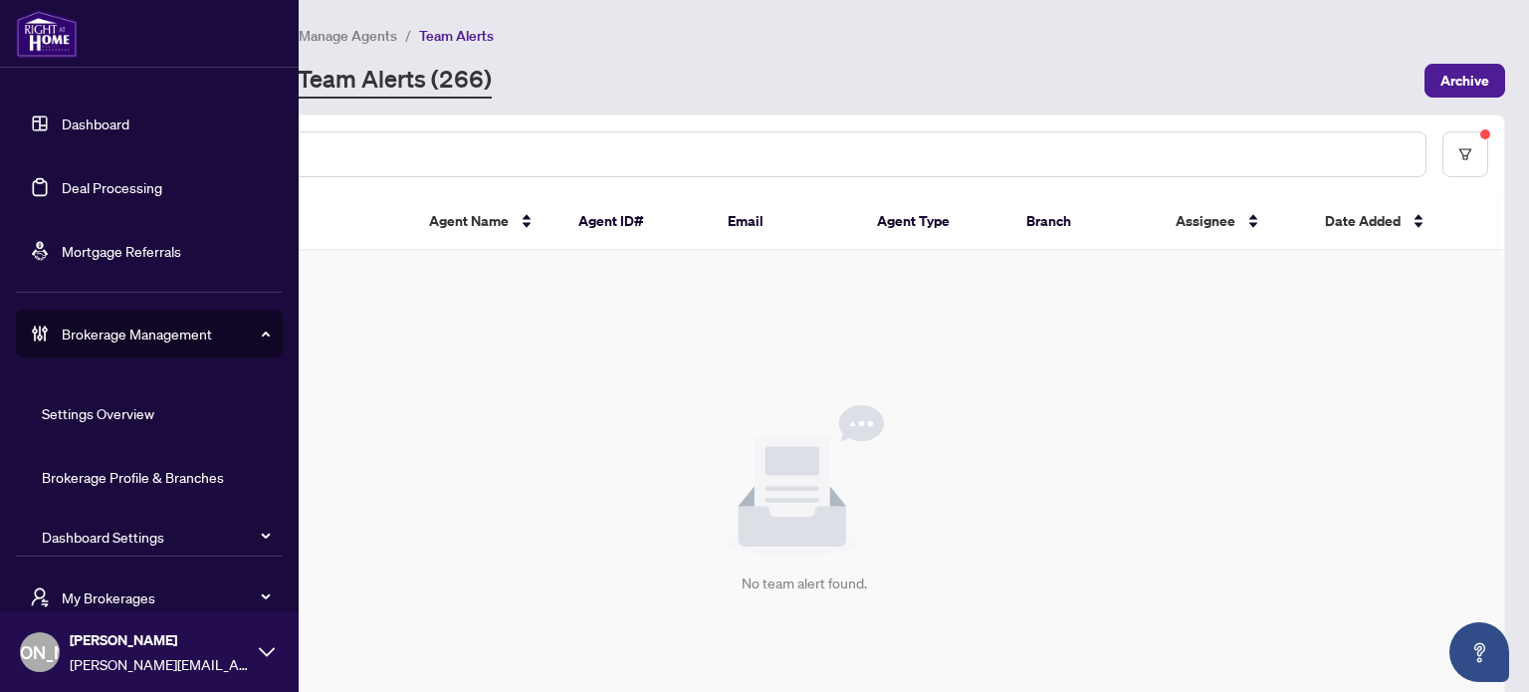
click at [77, 126] on link "Dashboard" at bounding box center [96, 123] width 68 height 18
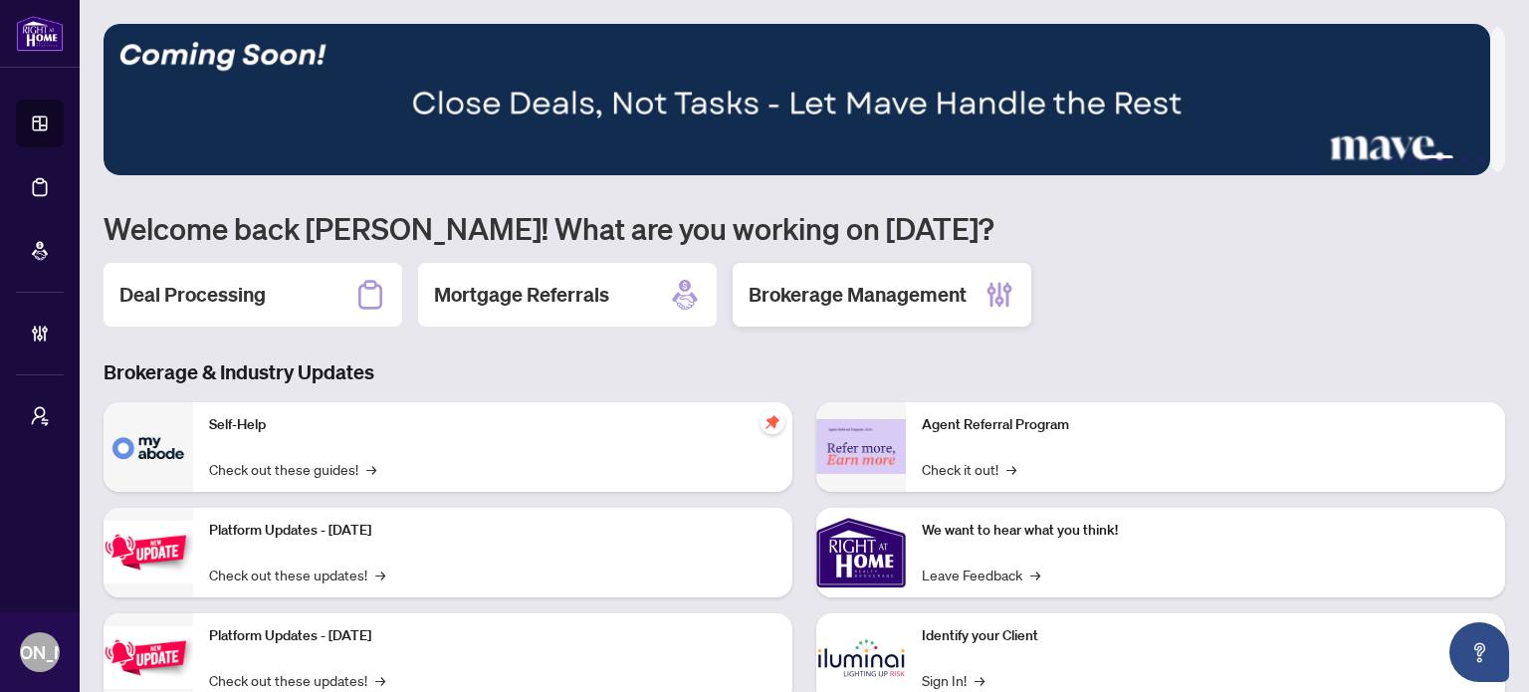
click at [800, 271] on div "Brokerage Management" at bounding box center [882, 295] width 299 height 64
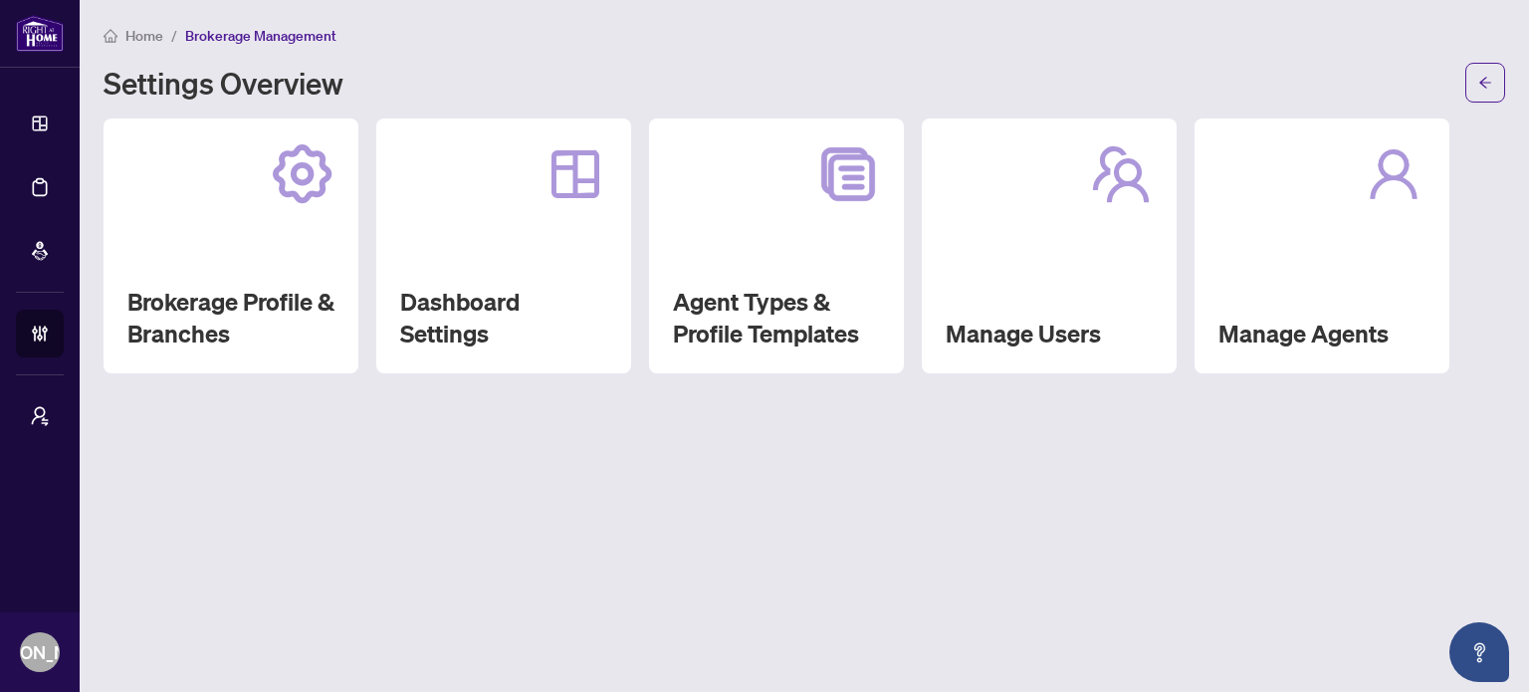
click at [1235, 225] on div "Manage Agents" at bounding box center [1322, 245] width 255 height 255
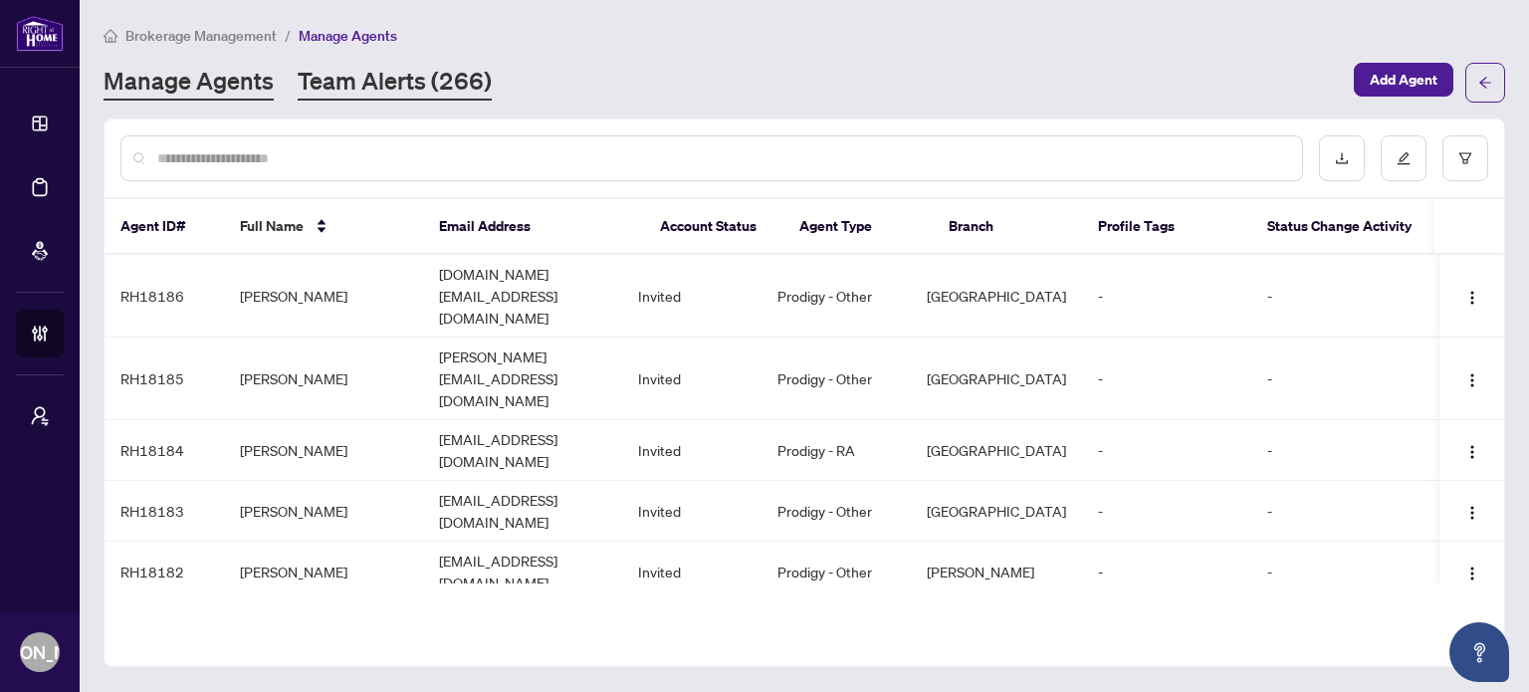
click at [425, 72] on link "Team Alerts (266)" at bounding box center [395, 83] width 194 height 36
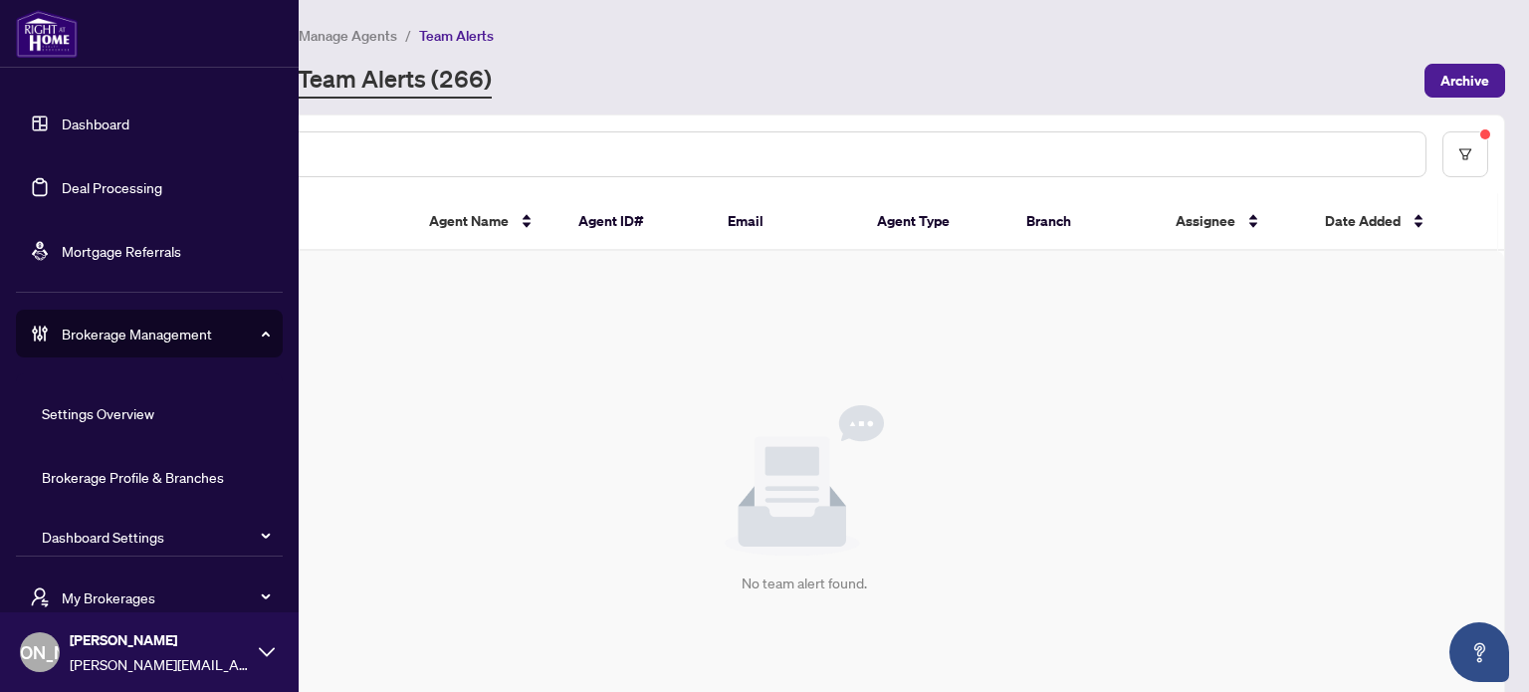
click at [129, 115] on link "Dashboard" at bounding box center [96, 123] width 68 height 18
